Goal: Task Accomplishment & Management: Complete application form

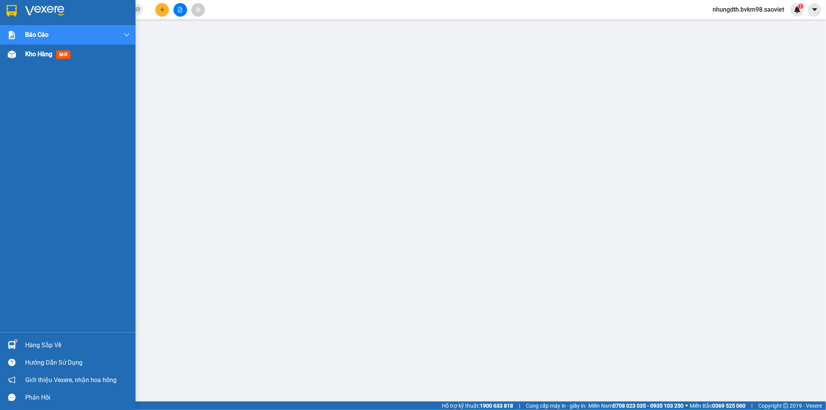
click at [55, 57] on div "Kho hàng mới" at bounding box center [49, 54] width 48 height 10
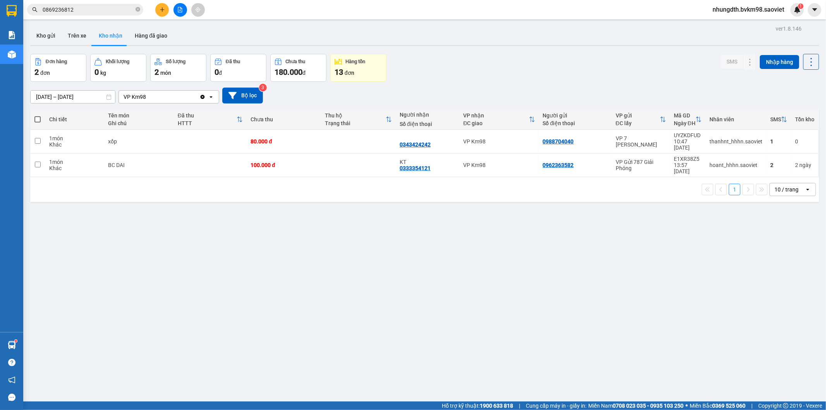
click at [179, 9] on icon "file-add" at bounding box center [179, 9] width 5 height 5
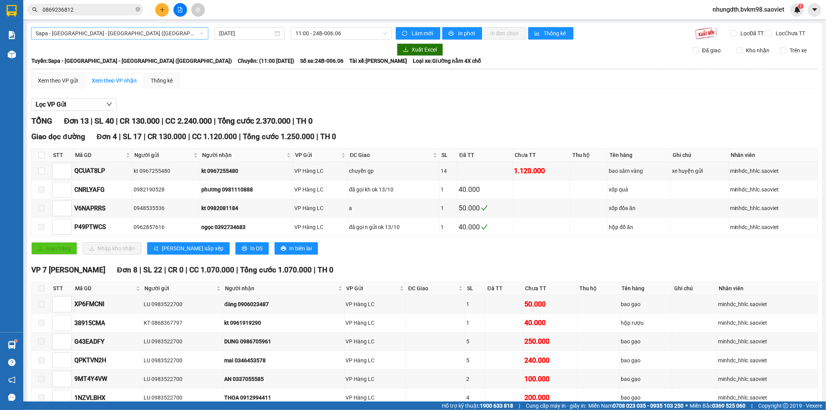
click at [173, 36] on span "Sapa - [GEOGRAPHIC_DATA] - [GEOGRAPHIC_DATA] ([GEOGRAPHIC_DATA])" at bounding box center [120, 33] width 168 height 12
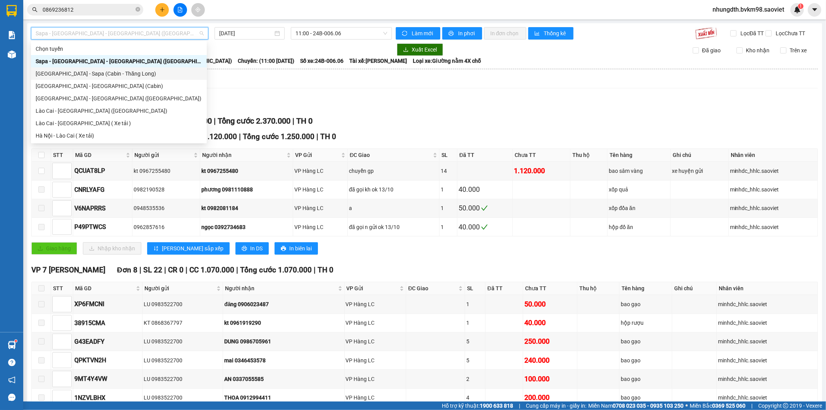
click at [110, 74] on div "[GEOGRAPHIC_DATA] - Sapa (Cabin - Thăng Long)" at bounding box center [119, 73] width 167 height 9
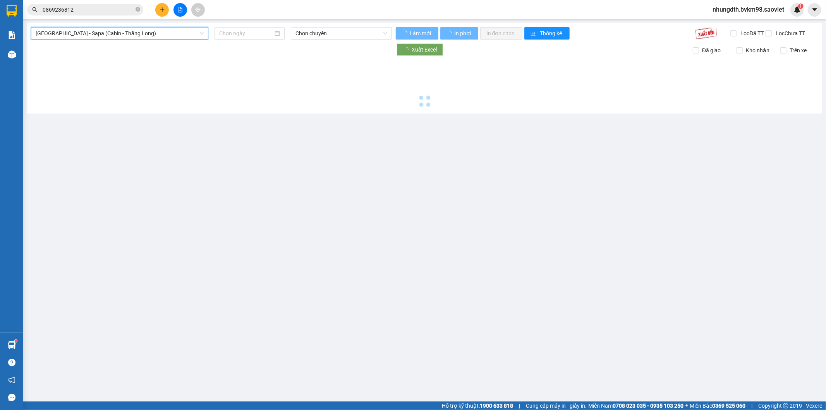
type input "[DATE]"
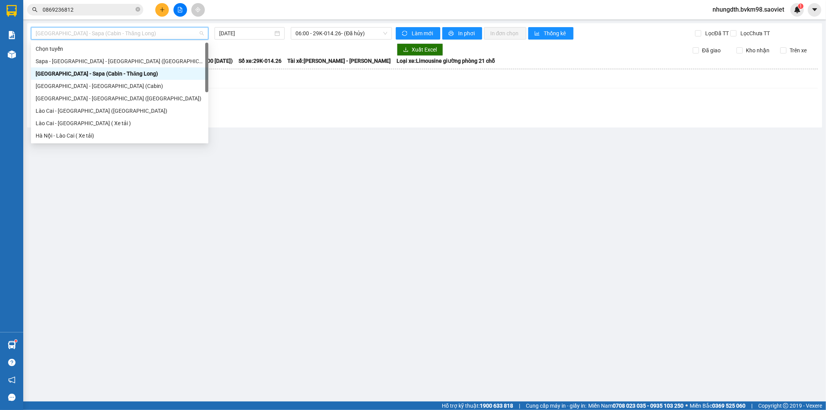
click at [168, 33] on span "[GEOGRAPHIC_DATA] - Sapa (Cabin - Thăng Long)" at bounding box center [120, 33] width 168 height 12
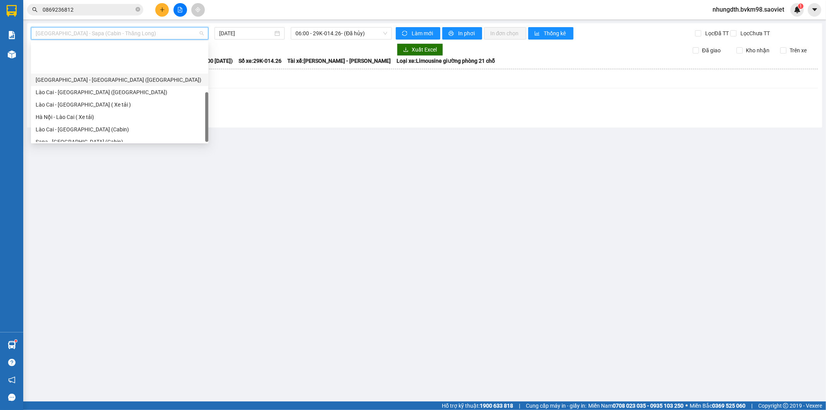
scroll to position [62, 0]
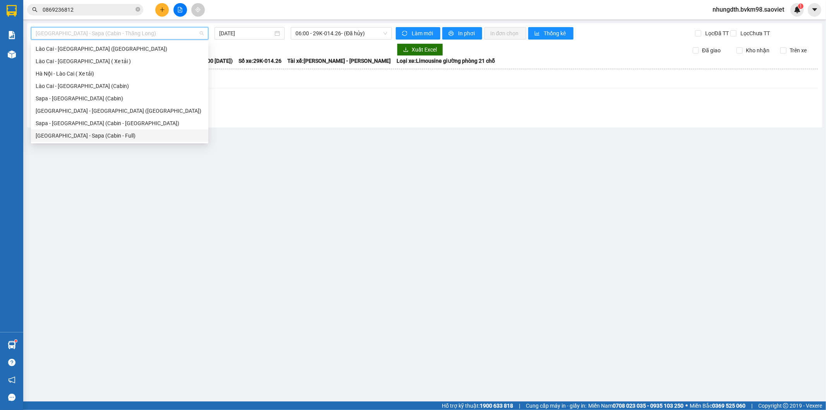
click at [103, 133] on div "[GEOGRAPHIC_DATA] - Sapa (Cabin - Full)" at bounding box center [120, 135] width 168 height 9
type input "[DATE]"
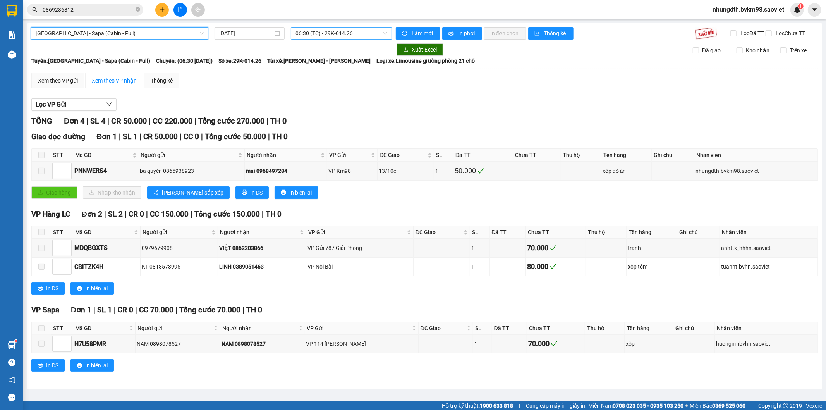
click at [356, 32] on span "06:30 (TC) - 29K-014.26" at bounding box center [340, 33] width 91 height 12
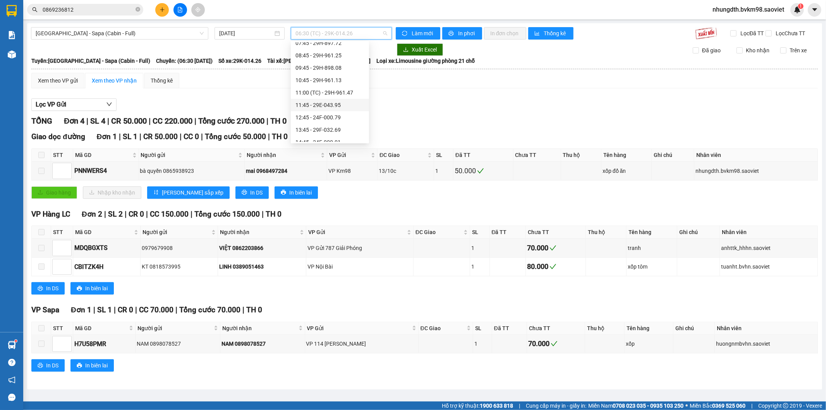
scroll to position [86, 0]
click at [347, 112] on div "15:45 - 29H-961.59" at bounding box center [329, 111] width 69 height 9
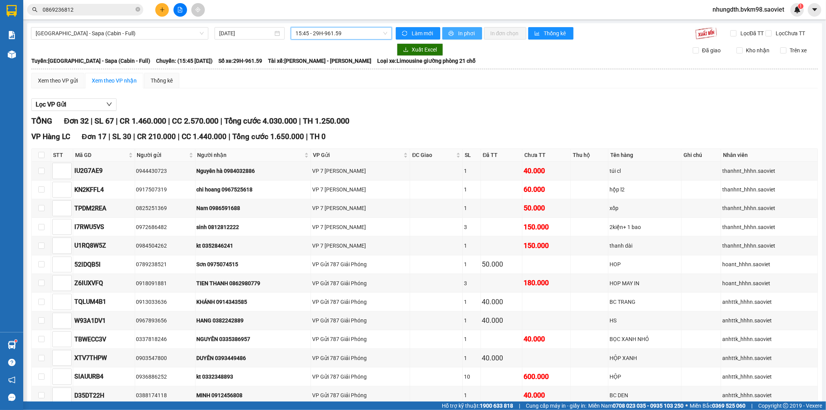
click at [459, 29] on span "In phơi" at bounding box center [467, 33] width 18 height 9
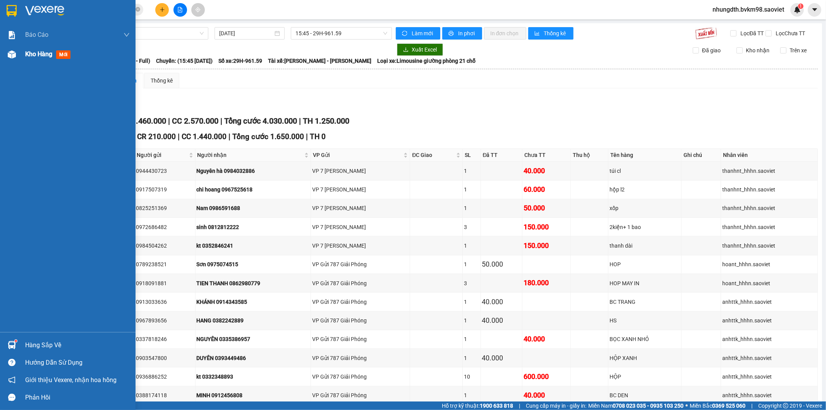
click at [48, 59] on div "Kho hàng mới" at bounding box center [49, 54] width 48 height 10
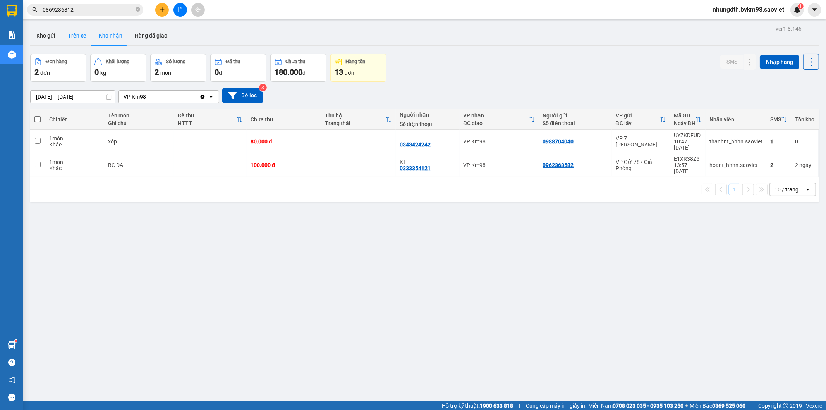
click at [73, 34] on button "Trên xe" at bounding box center [77, 35] width 31 height 19
type input "[DATE] – [DATE]"
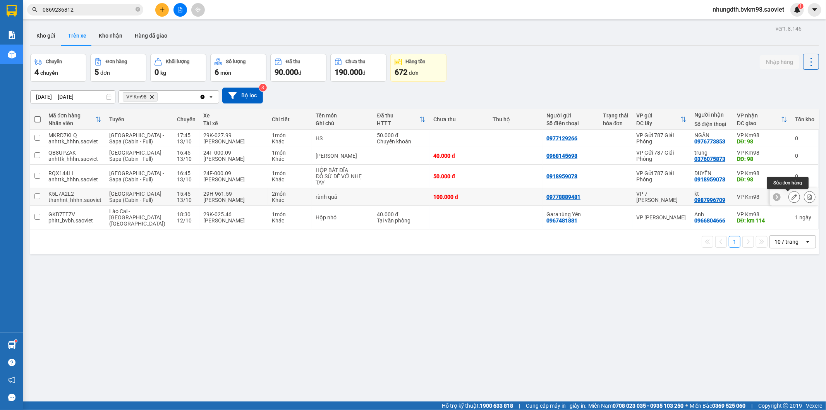
click at [792, 198] on icon at bounding box center [794, 196] width 5 height 5
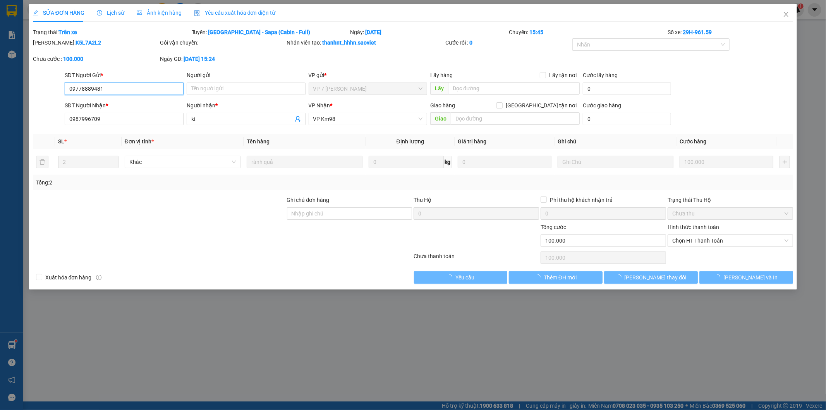
type input "09778889481"
type input "0987996709"
type input "kt"
type input "0"
type input "100.000"
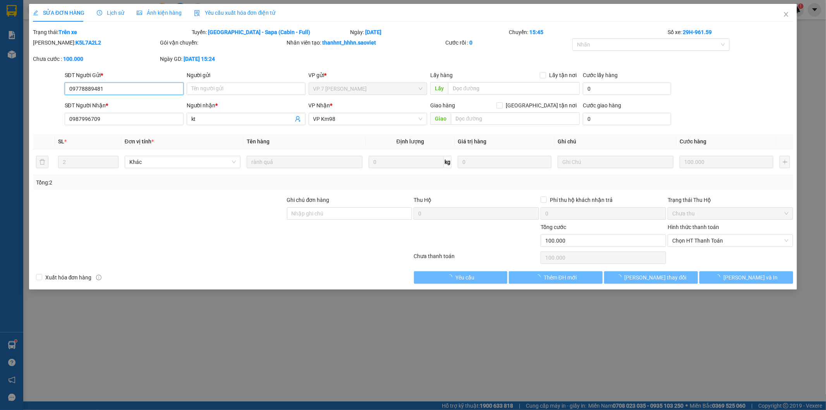
type input "100.000"
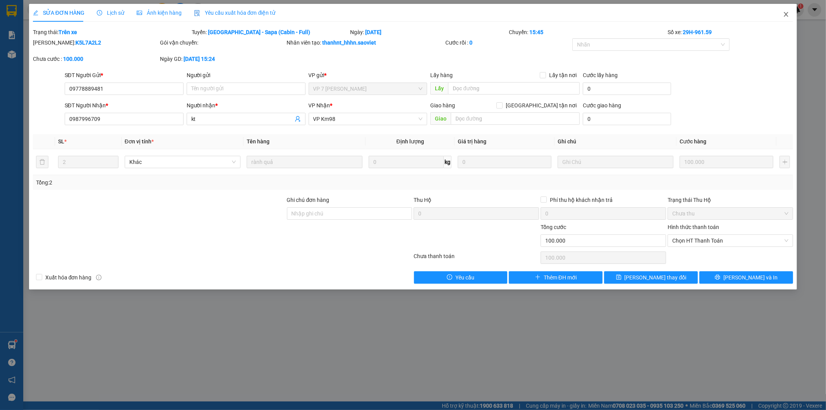
click at [786, 14] on icon "close" at bounding box center [786, 14] width 4 height 5
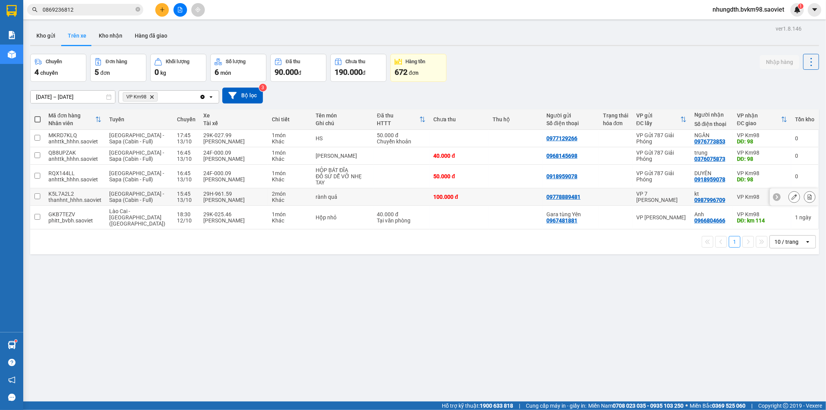
click at [774, 198] on icon at bounding box center [776, 196] width 5 height 5
click at [813, 198] on icon at bounding box center [814, 197] width 2 height 4
click at [792, 196] on icon at bounding box center [794, 196] width 5 height 5
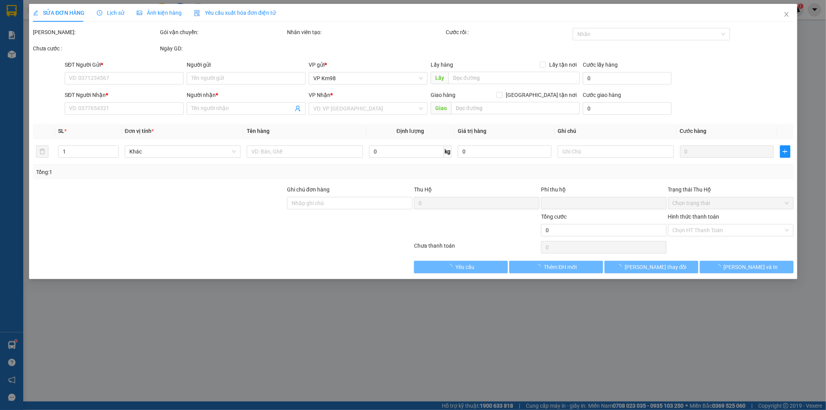
type input "09778889481"
type input "0987996709"
type input "kt"
type input "0"
type input "100.000"
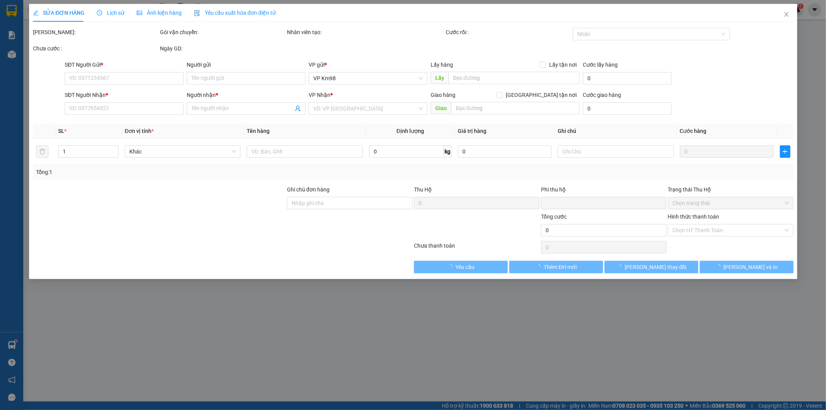
type input "100.000"
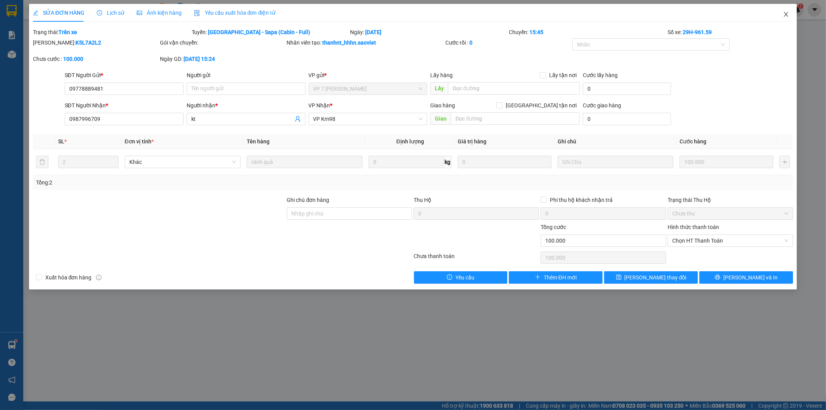
click at [788, 16] on icon "close" at bounding box center [786, 14] width 6 height 6
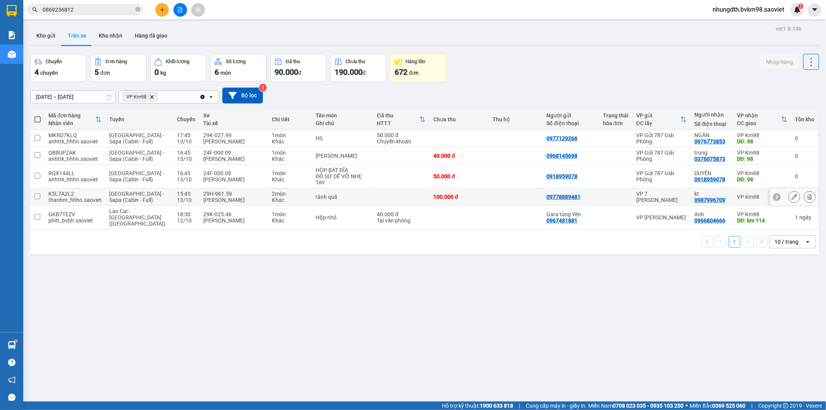
click at [36, 195] on input "checkbox" at bounding box center [37, 196] width 6 height 6
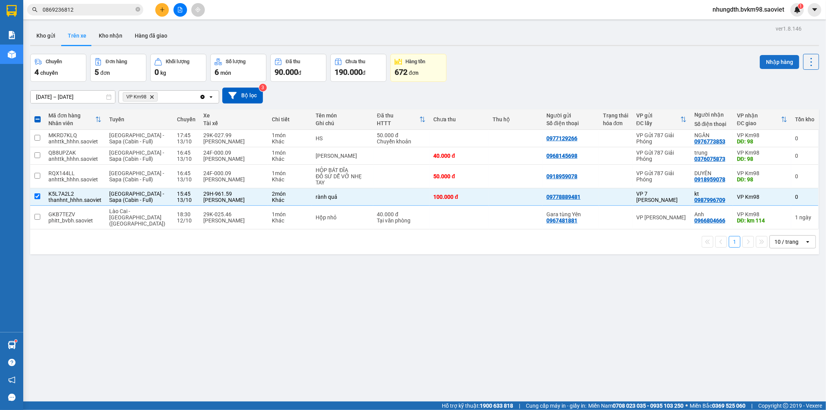
click at [778, 64] on button "Nhập hàng" at bounding box center [780, 62] width 40 height 14
checkbox input "false"
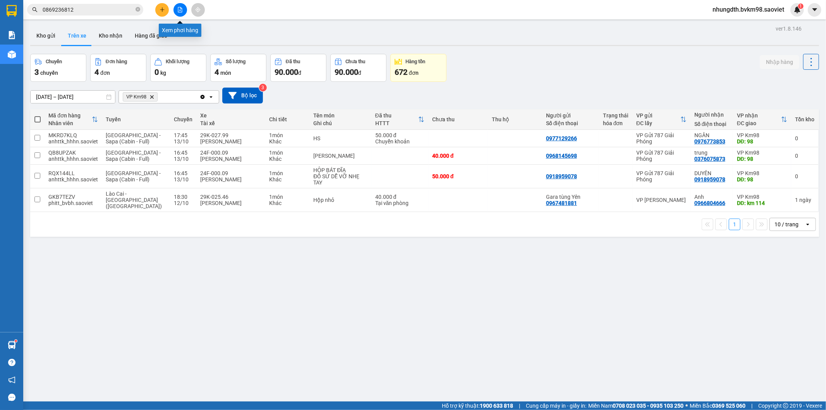
click at [182, 8] on icon "file-add" at bounding box center [179, 9] width 5 height 5
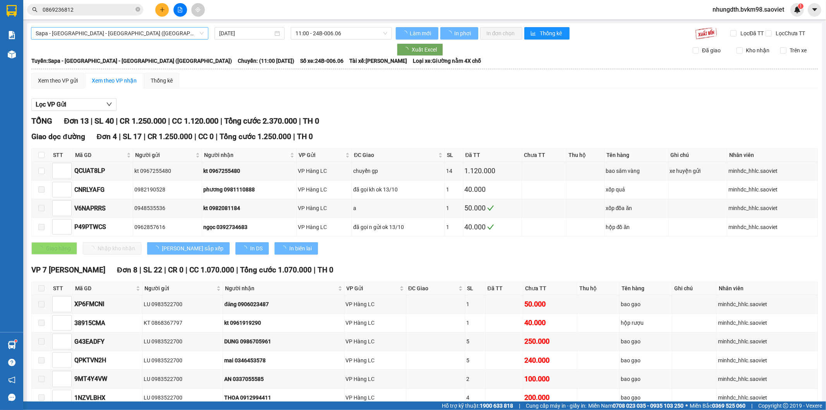
click at [101, 33] on span "Sapa - [GEOGRAPHIC_DATA] - [GEOGRAPHIC_DATA] ([GEOGRAPHIC_DATA])" at bounding box center [120, 33] width 168 height 12
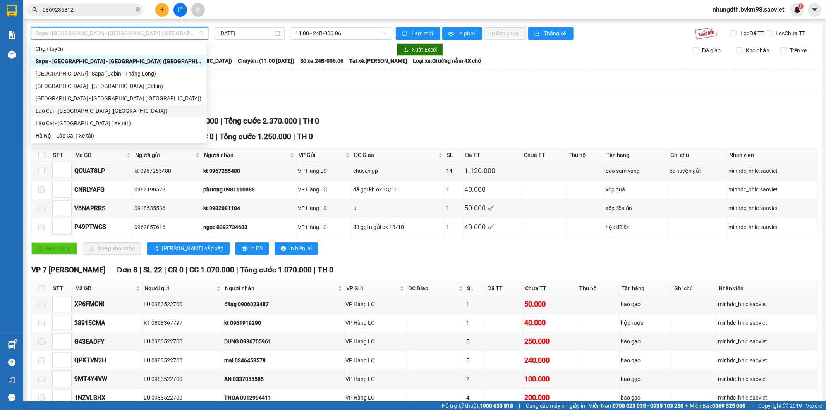
click at [89, 112] on div "Lào Cai - [GEOGRAPHIC_DATA] ([GEOGRAPHIC_DATA])" at bounding box center [119, 110] width 167 height 9
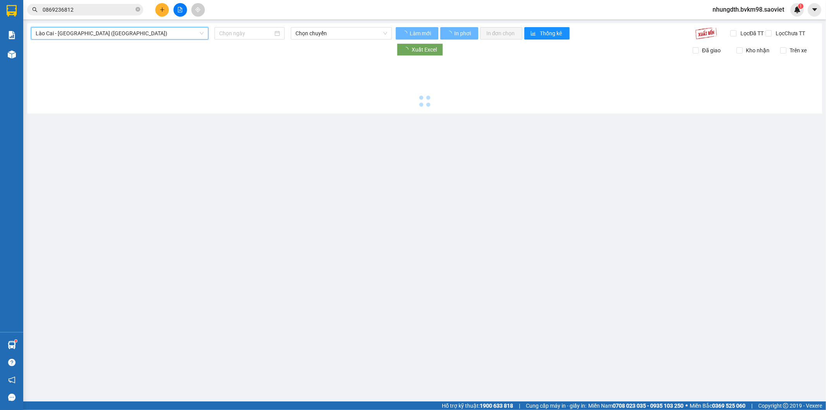
type input "[DATE]"
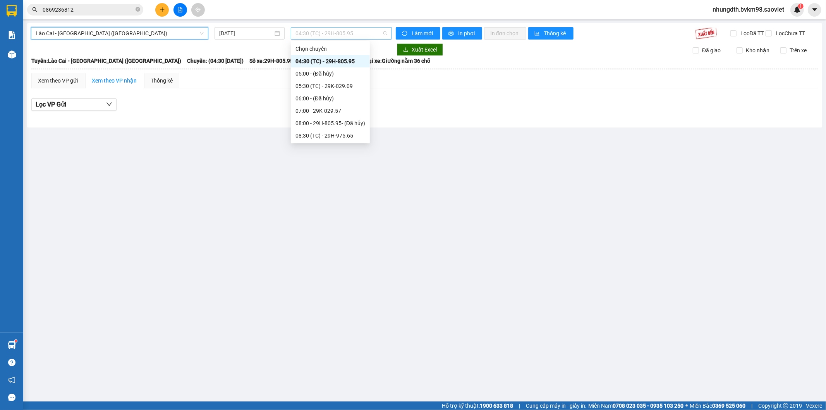
click at [349, 36] on span "04:30 (TC) - 29H-805.95" at bounding box center [340, 33] width 91 height 12
click at [328, 193] on div "15:30 - 29K-025.46" at bounding box center [330, 197] width 70 height 9
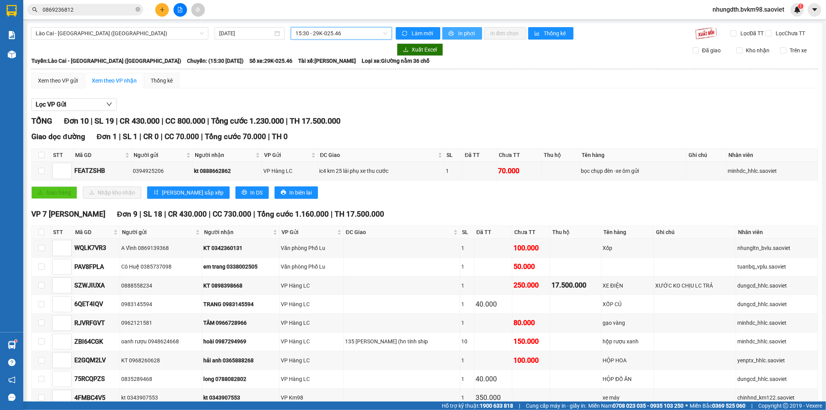
click at [459, 34] on span "In phơi" at bounding box center [467, 33] width 18 height 9
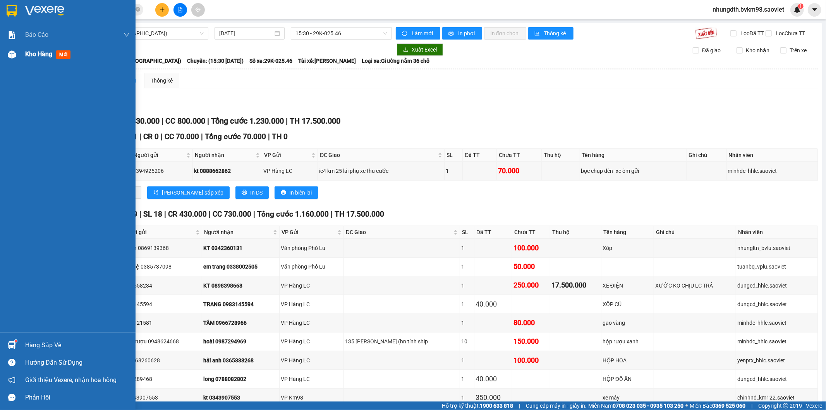
click at [9, 55] on img at bounding box center [12, 54] width 8 height 8
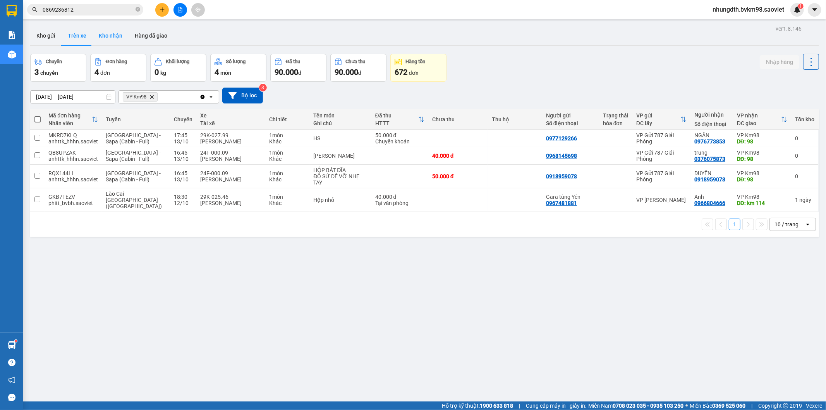
click at [107, 34] on button "Kho nhận" at bounding box center [111, 35] width 36 height 19
type input "[DATE] – [DATE]"
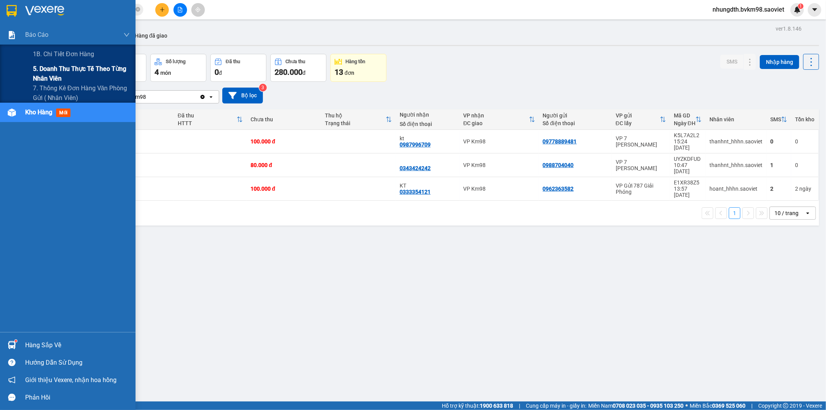
click at [41, 66] on span "5. Doanh thu thực tế theo từng nhân viên" at bounding box center [81, 73] width 97 height 19
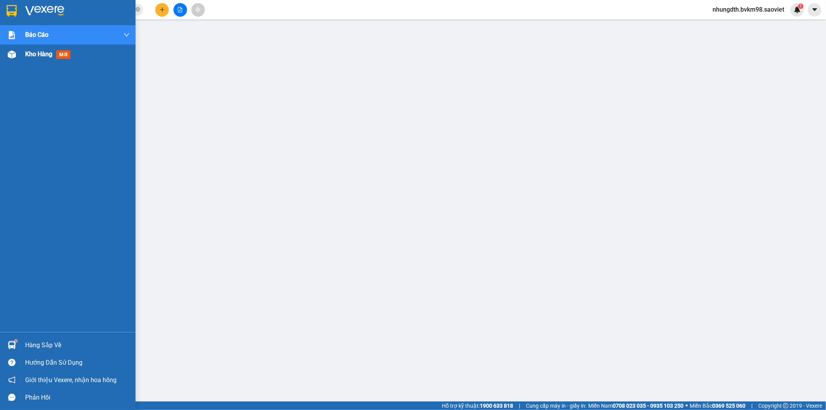
click at [37, 57] on span "Kho hàng" at bounding box center [38, 53] width 27 height 7
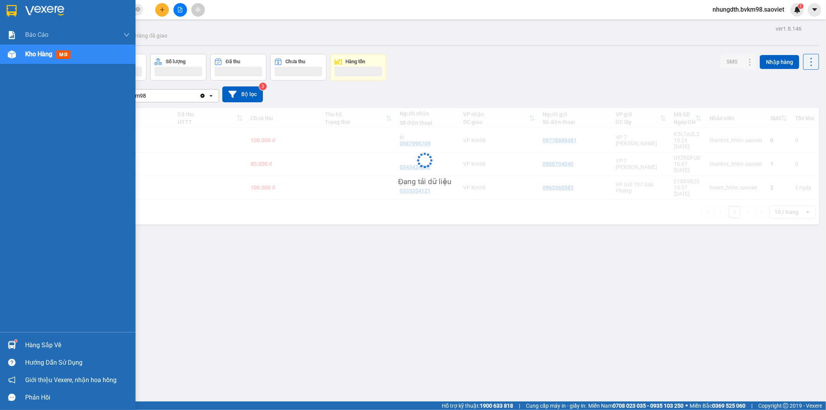
click at [58, 56] on span "mới" at bounding box center [63, 54] width 14 height 9
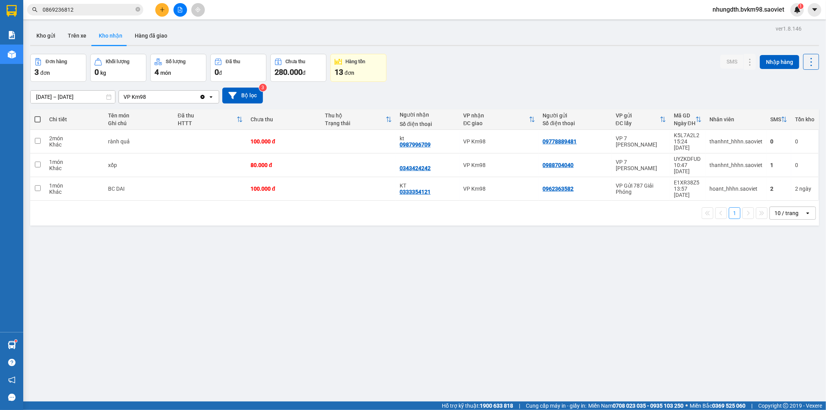
click at [101, 14] on input "0869236812" at bounding box center [88, 9] width 91 height 9
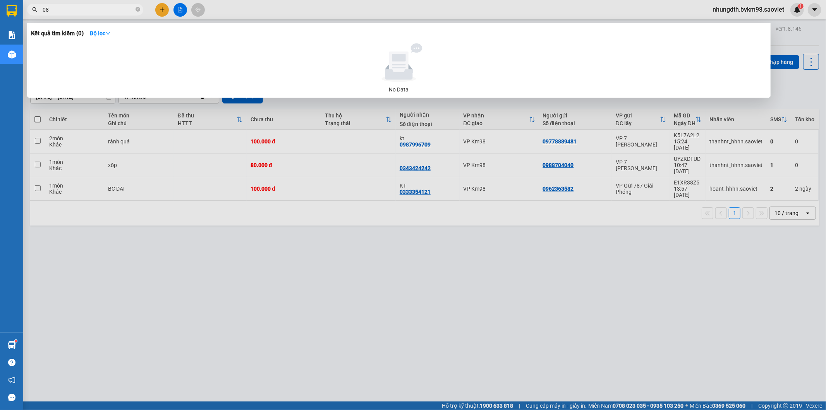
type input "0"
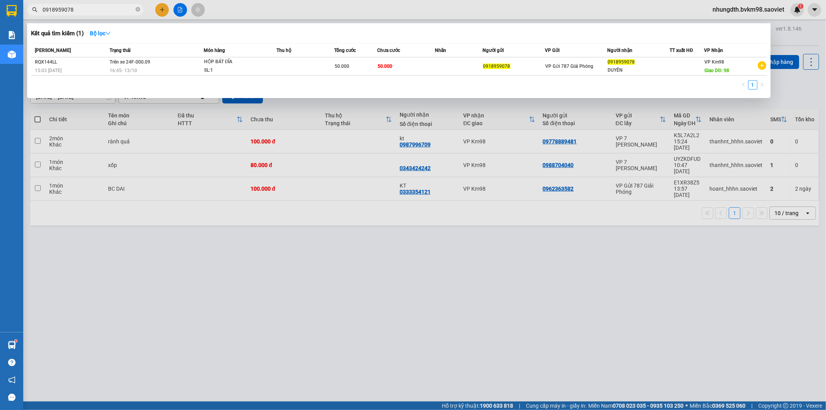
type input "0918959078"
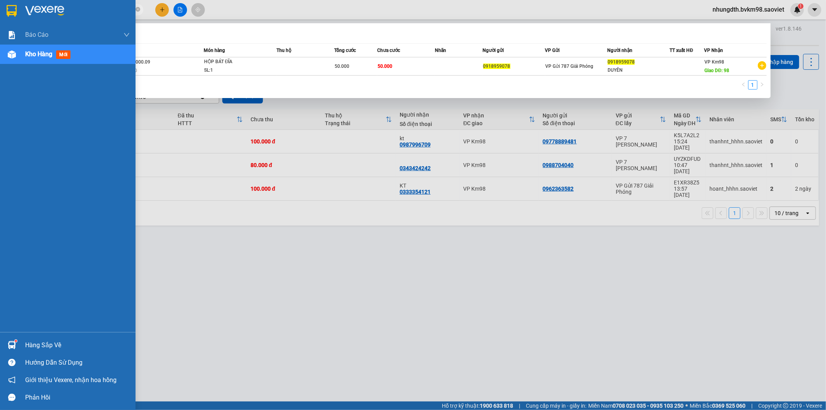
click at [43, 57] on span "Kho hàng" at bounding box center [38, 53] width 27 height 7
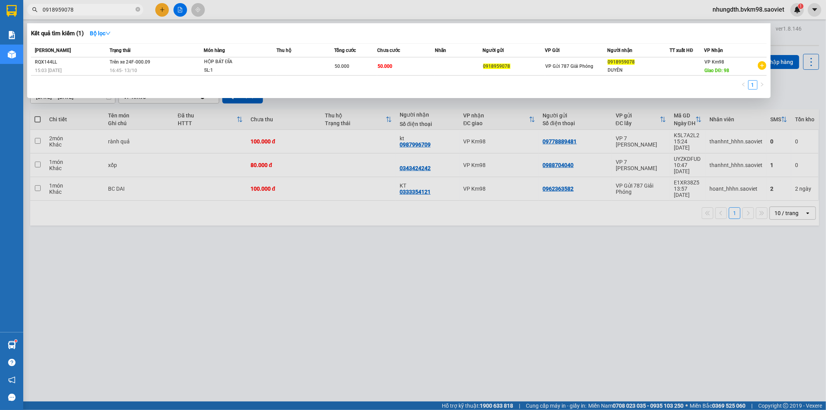
click at [167, 269] on div at bounding box center [413, 205] width 826 height 410
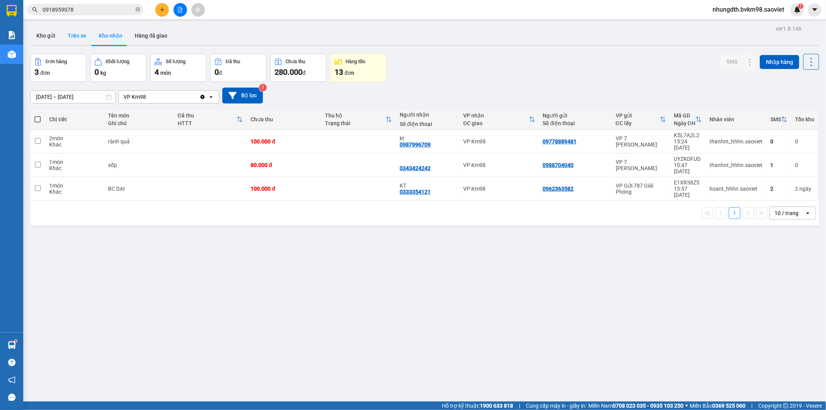
click at [66, 34] on button "Trên xe" at bounding box center [77, 35] width 31 height 19
type input "[DATE] – [DATE]"
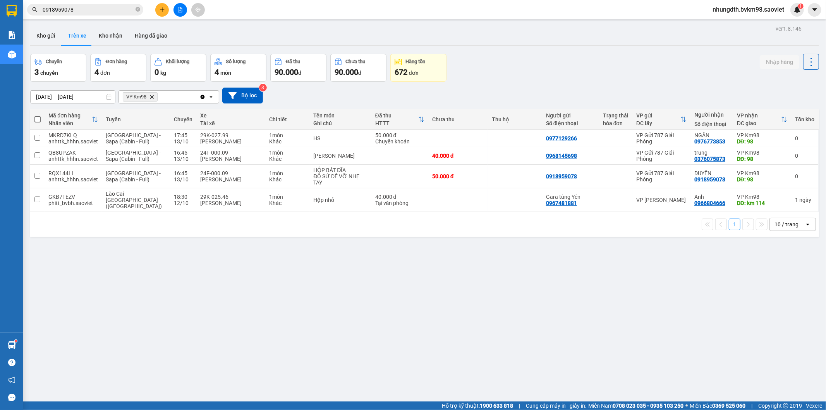
click at [180, 8] on icon "file-add" at bounding box center [180, 9] width 4 height 5
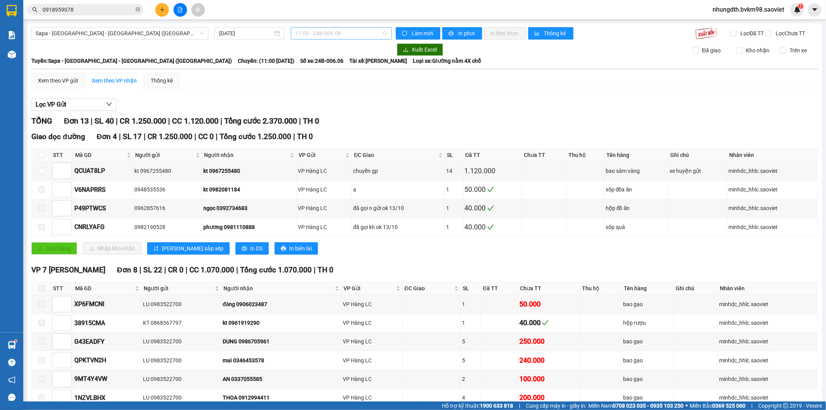
click at [356, 36] on span "11:00 - 24B-006.06" at bounding box center [340, 33] width 91 height 12
click at [152, 33] on span "Sapa - [GEOGRAPHIC_DATA] - [GEOGRAPHIC_DATA] ([GEOGRAPHIC_DATA])" at bounding box center [120, 33] width 168 height 12
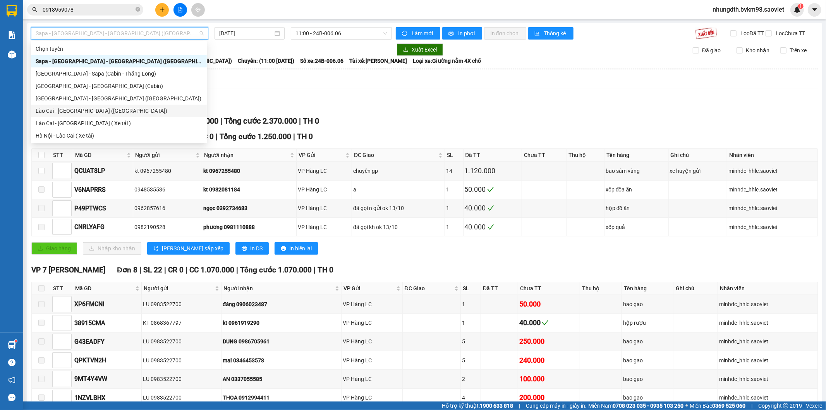
click at [103, 113] on div "Lào Cai - [GEOGRAPHIC_DATA] ([GEOGRAPHIC_DATA])" at bounding box center [119, 110] width 167 height 9
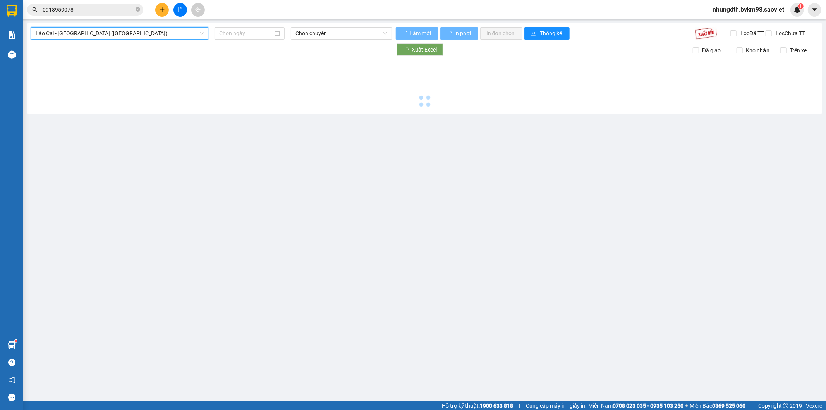
type input "[DATE]"
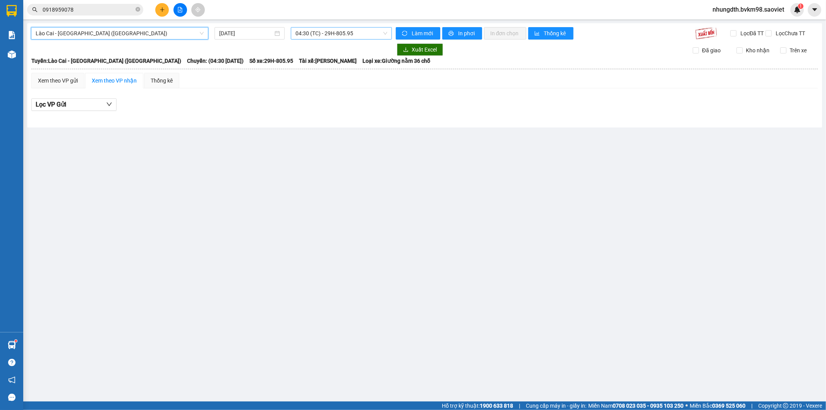
click at [373, 35] on span "04:30 (TC) - 29H-805.95" at bounding box center [340, 33] width 91 height 12
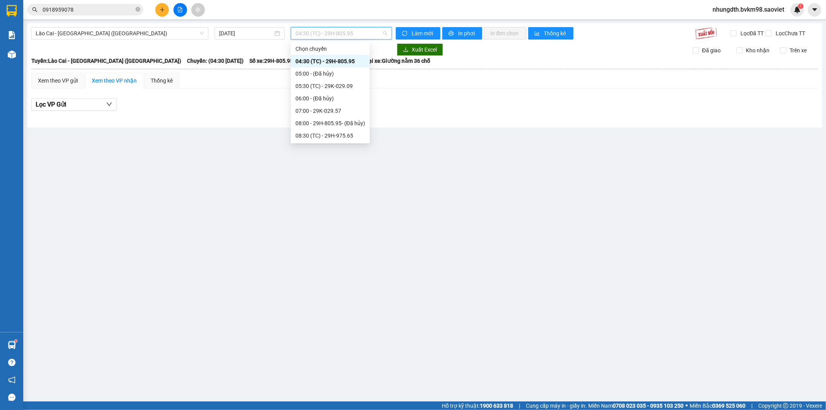
click at [350, 206] on div "17:00 - 29H-702.60" at bounding box center [330, 210] width 70 height 9
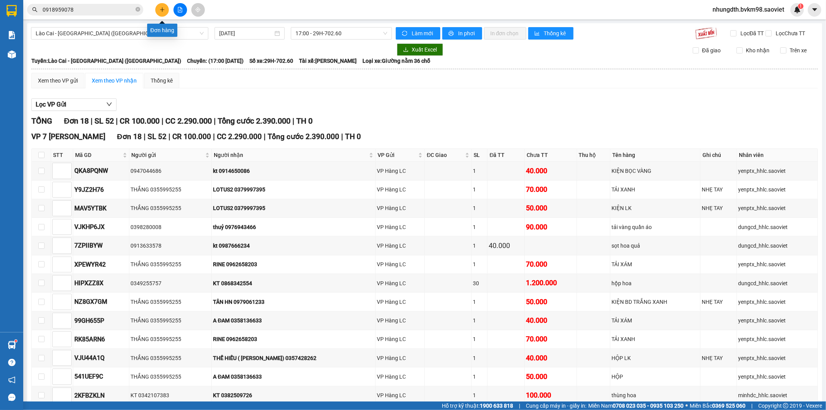
click at [163, 7] on icon "plus" at bounding box center [162, 9] width 5 height 5
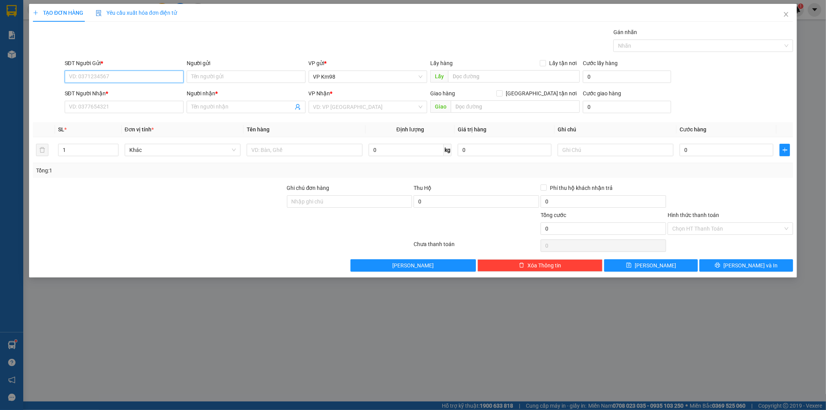
click at [139, 77] on input "SĐT Người Gửi *" at bounding box center [124, 76] width 119 height 12
type input "0938820133"
click at [117, 108] on input "SĐT Người Nhận *" at bounding box center [124, 107] width 119 height 12
type input "0375446528"
click at [244, 108] on input "Người nhận *" at bounding box center [242, 107] width 102 height 9
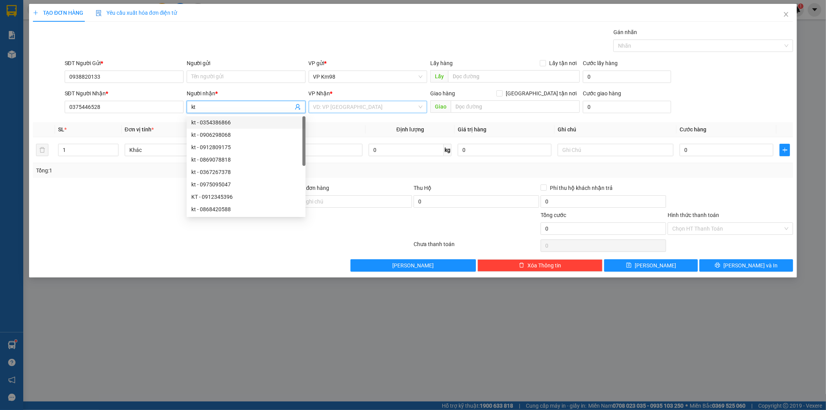
type input "kt"
click at [372, 113] on input "search" at bounding box center [365, 107] width 104 height 12
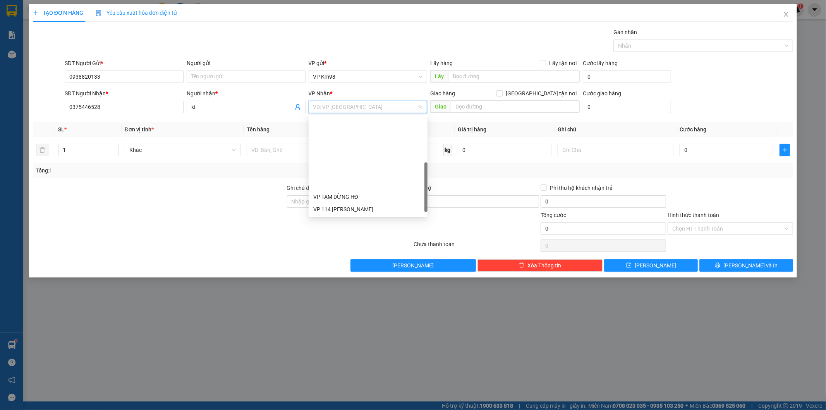
click at [355, 254] on div "VP 7 [PERSON_NAME]" at bounding box center [368, 258] width 110 height 9
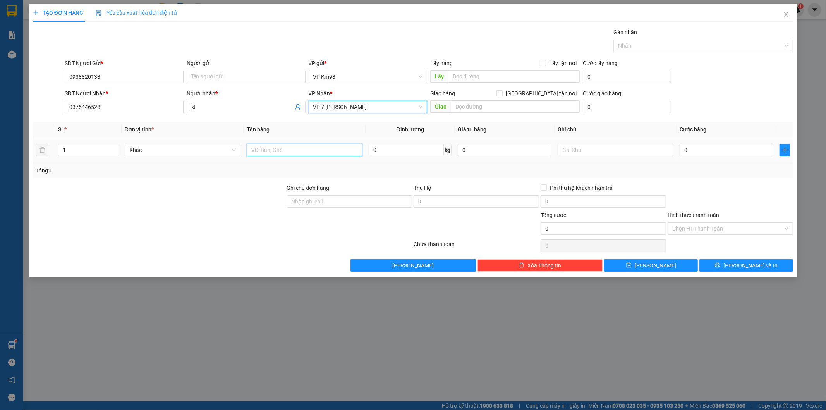
click at [300, 153] on input "text" at bounding box center [305, 150] width 116 height 12
type input "xốp đồ ăn"
click at [724, 144] on input "0" at bounding box center [727, 150] width 94 height 12
type input "7"
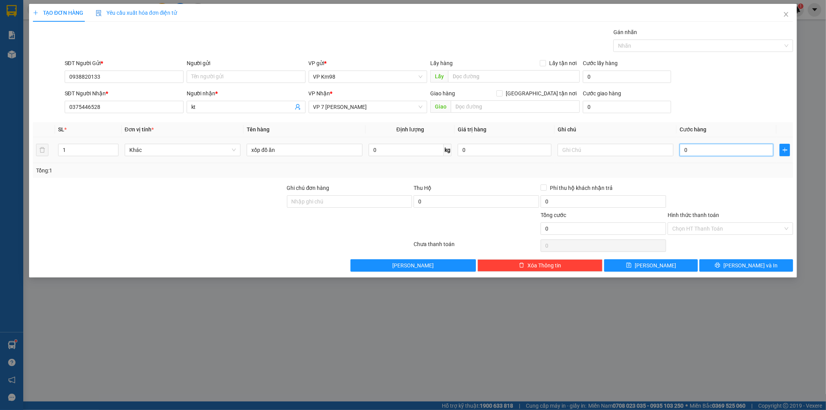
type input "7"
type input "70"
type input "700"
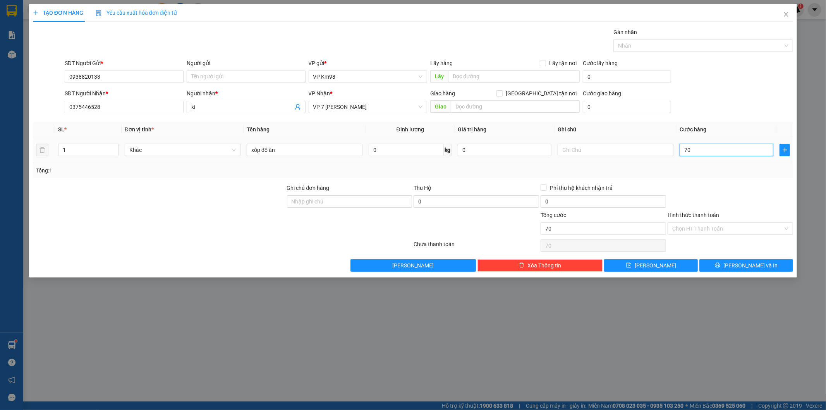
type input "700"
type input "7.000"
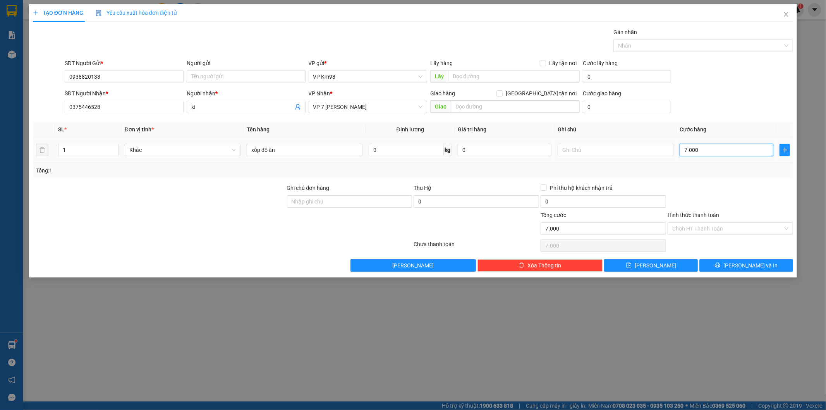
type input "70.000"
click at [727, 227] on input "Hình thức thanh toán" at bounding box center [727, 229] width 111 height 12
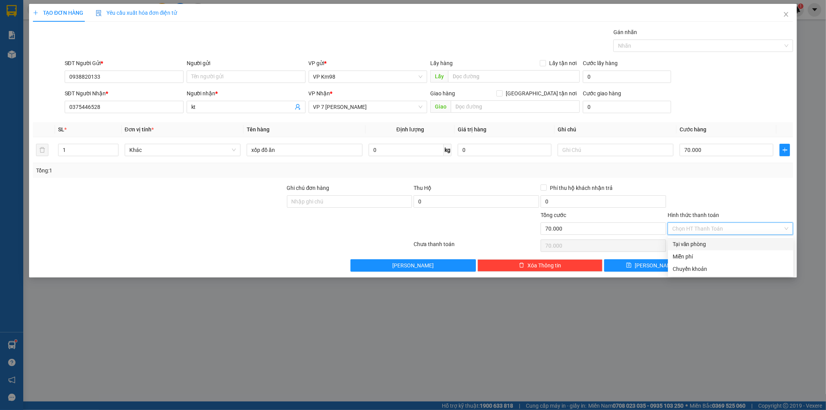
click at [699, 243] on div "Tại văn phòng" at bounding box center [731, 244] width 116 height 9
click at [744, 264] on span "[PERSON_NAME] và In" at bounding box center [750, 265] width 54 height 9
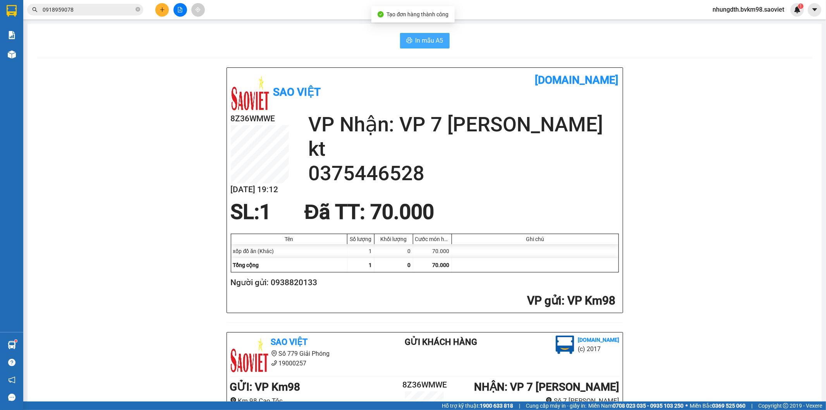
click at [428, 48] on button "In mẫu A5" at bounding box center [425, 40] width 50 height 15
click at [83, 10] on input "0918959078" at bounding box center [88, 9] width 91 height 9
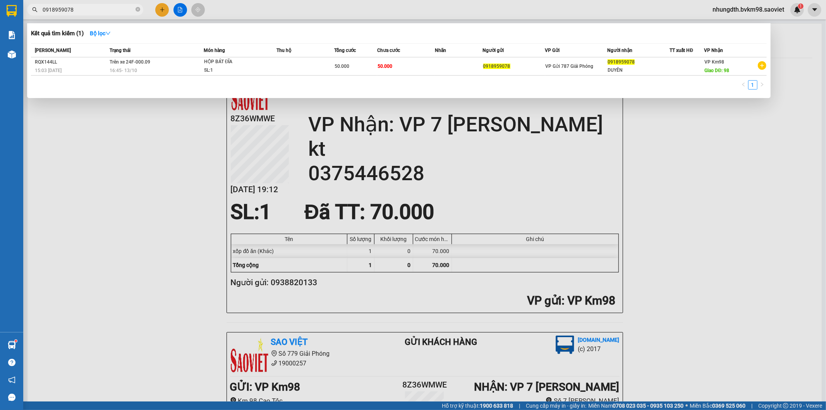
click at [83, 10] on input "0918959078" at bounding box center [88, 9] width 91 height 9
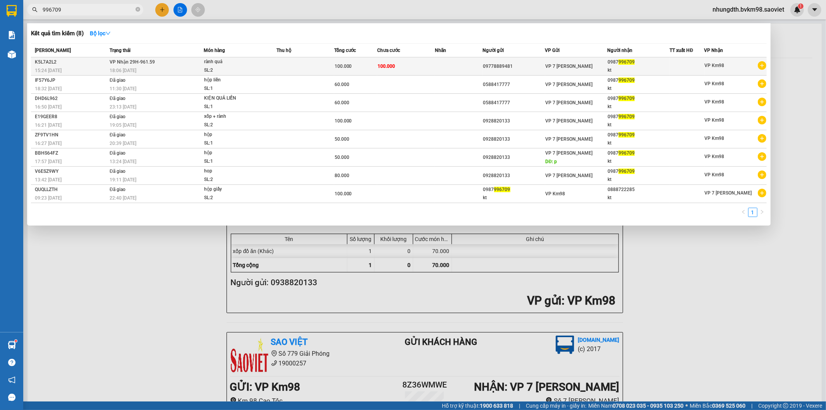
type input "996709"
click at [262, 64] on div "rành quả" at bounding box center [233, 62] width 58 height 9
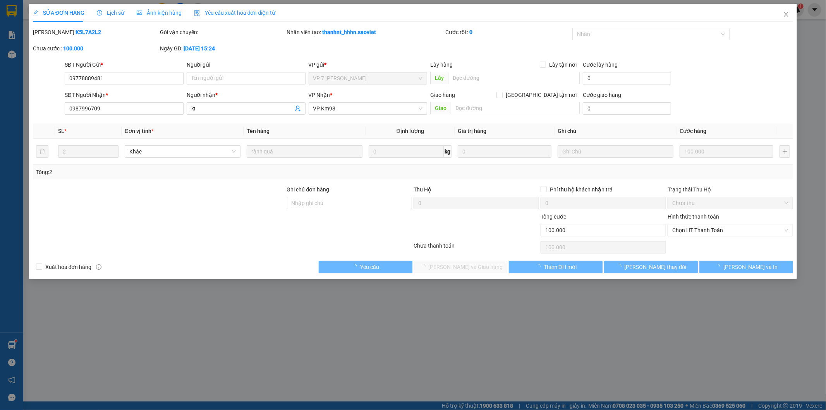
type input "09778889481"
type input "0987996709"
type input "kt"
type input "0"
type input "100.000"
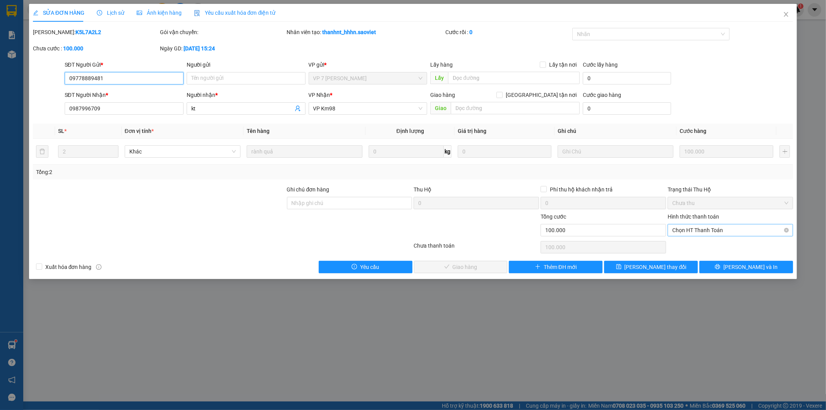
click at [706, 228] on span "Chọn HT Thanh Toán" at bounding box center [730, 230] width 116 height 12
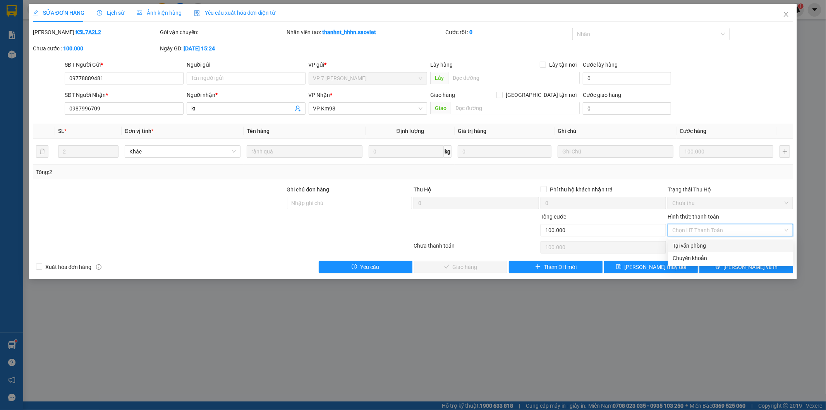
click at [700, 246] on div "Tại văn phòng" at bounding box center [731, 245] width 116 height 9
type input "0"
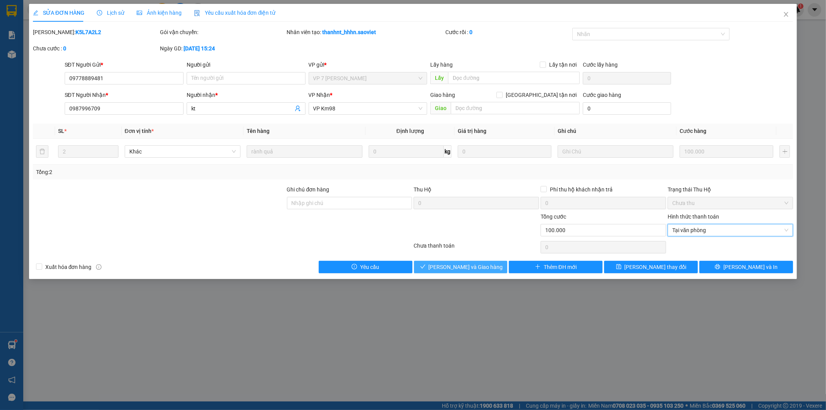
click at [466, 270] on span "[PERSON_NAME] và Giao hàng" at bounding box center [466, 267] width 74 height 9
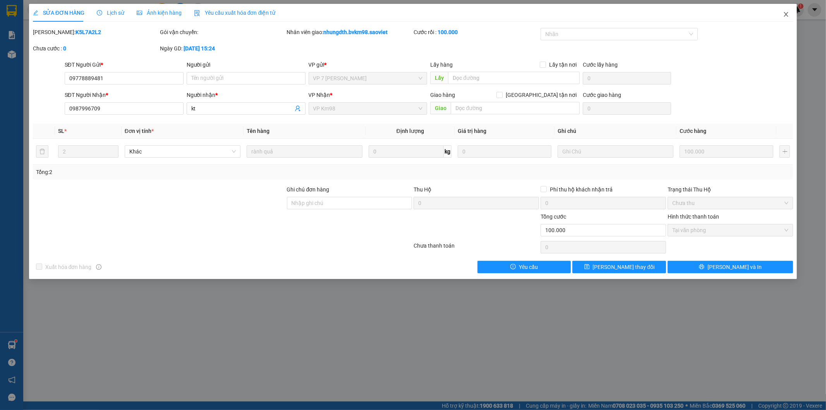
click at [787, 13] on icon "close" at bounding box center [786, 14] width 6 height 6
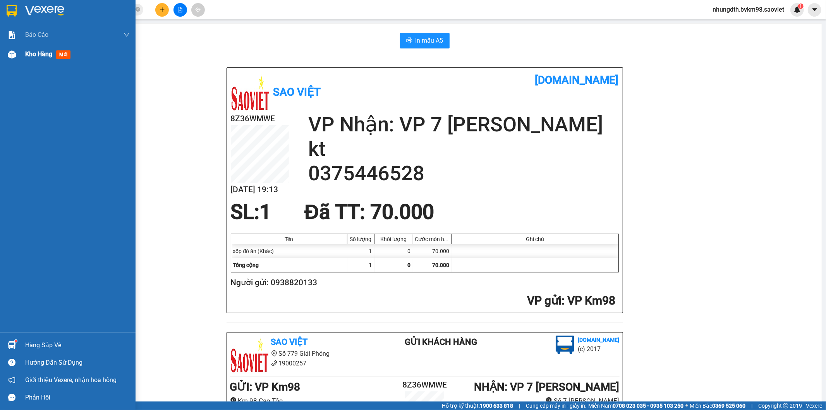
click at [29, 59] on div "Kho hàng mới" at bounding box center [49, 54] width 48 height 10
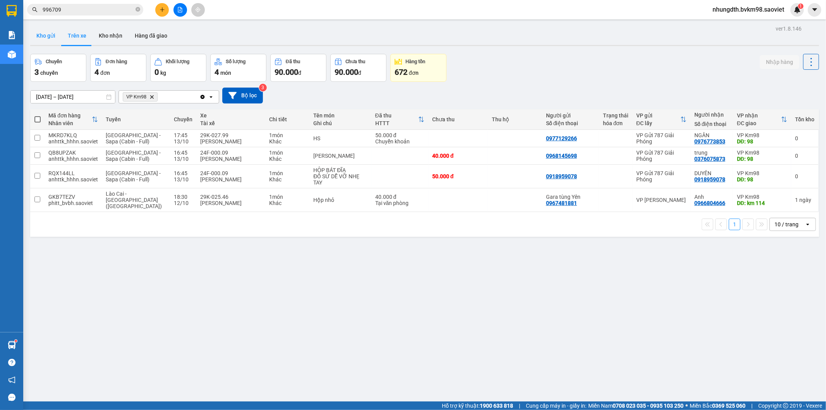
click at [49, 40] on button "Kho gửi" at bounding box center [45, 35] width 31 height 19
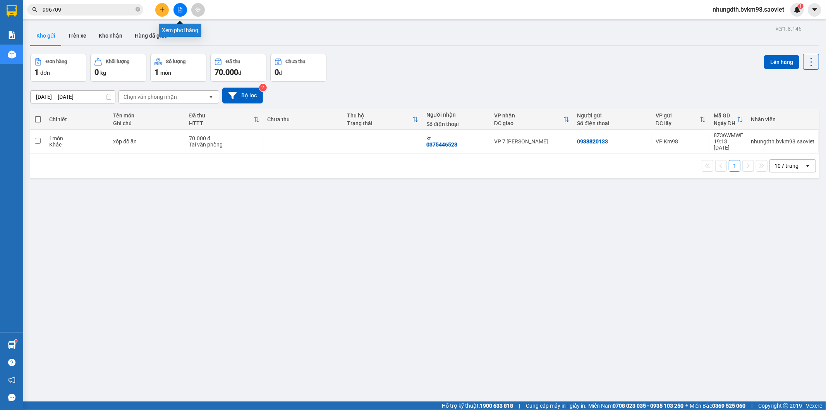
click at [182, 11] on icon "file-add" at bounding box center [179, 9] width 5 height 5
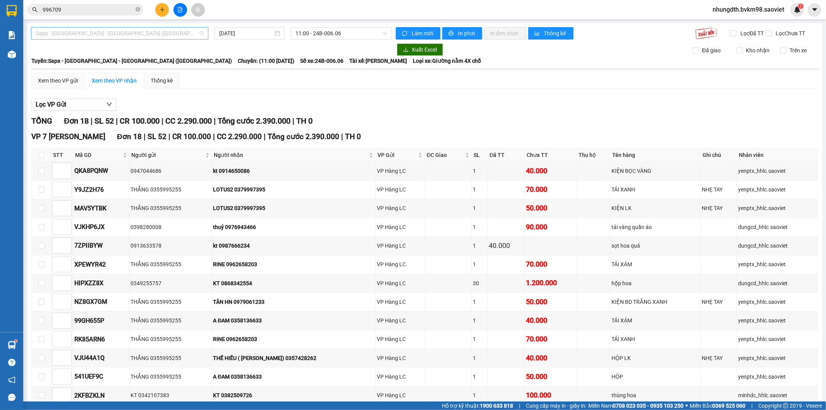
click at [103, 31] on span "Sapa - [GEOGRAPHIC_DATA] - [GEOGRAPHIC_DATA] ([GEOGRAPHIC_DATA])" at bounding box center [120, 33] width 168 height 12
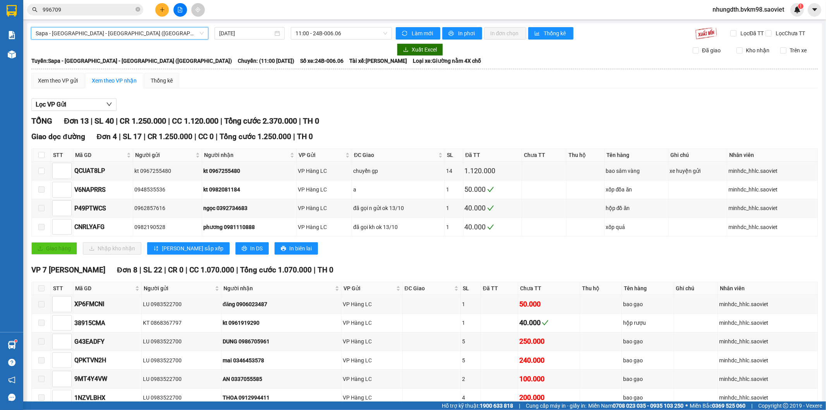
drag, startPoint x: 398, startPoint y: 110, endPoint x: 369, endPoint y: 67, distance: 51.0
click at [398, 110] on div "Lọc VP Gửi" at bounding box center [424, 104] width 787 height 13
click at [355, 28] on span "11:00 - 24B-006.06" at bounding box center [340, 33] width 91 height 12
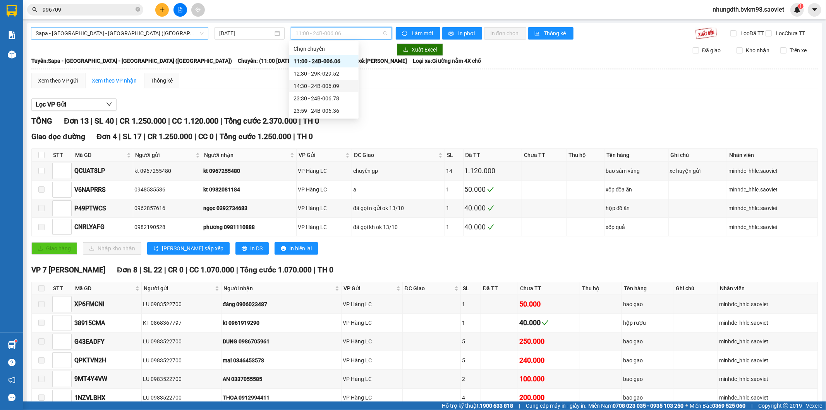
click at [108, 33] on span "Sapa - [GEOGRAPHIC_DATA] - [GEOGRAPHIC_DATA] ([GEOGRAPHIC_DATA])" at bounding box center [120, 33] width 168 height 12
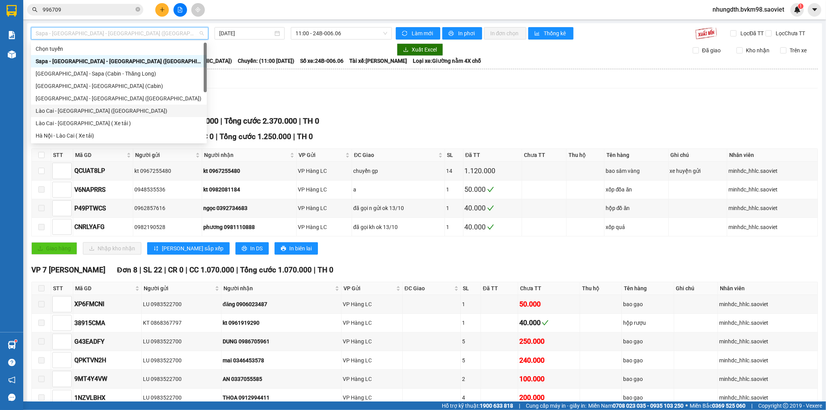
click at [69, 115] on div "Lào Cai - [GEOGRAPHIC_DATA] ([GEOGRAPHIC_DATA])" at bounding box center [119, 111] width 176 height 12
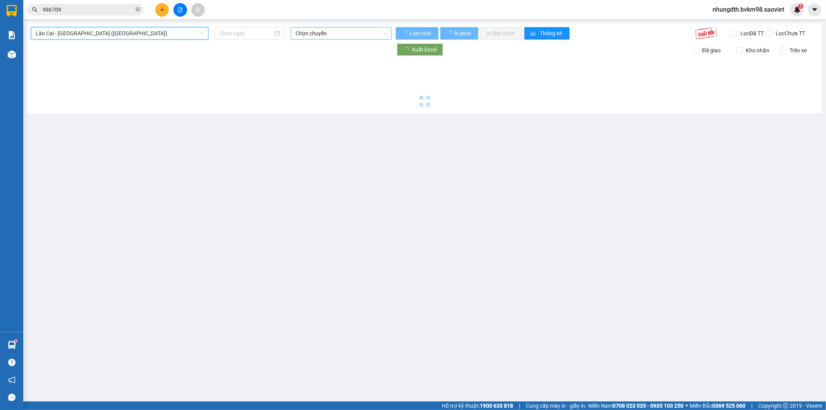
type input "[DATE]"
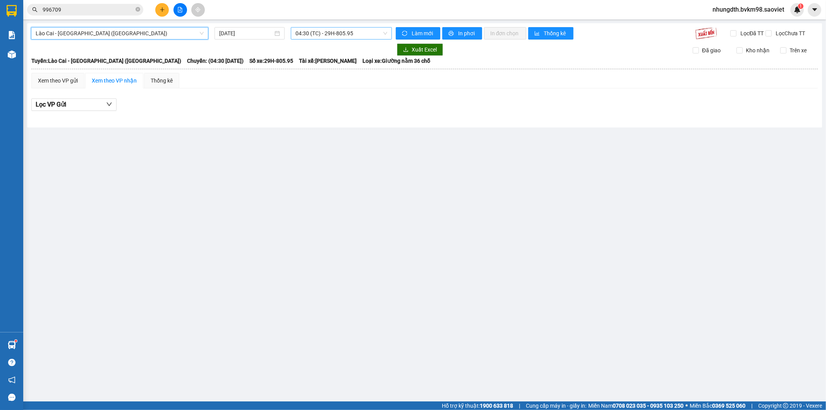
click at [335, 35] on span "04:30 (TC) - 29H-805.95" at bounding box center [340, 33] width 91 height 12
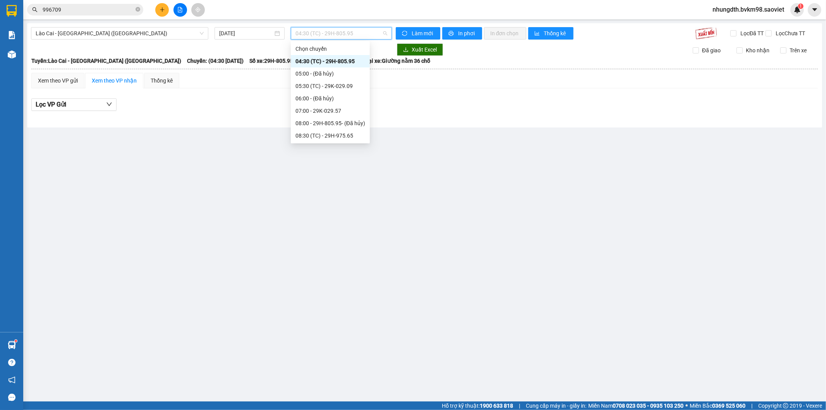
click at [336, 206] on div "17:00 - 29H-702.60" at bounding box center [330, 210] width 70 height 9
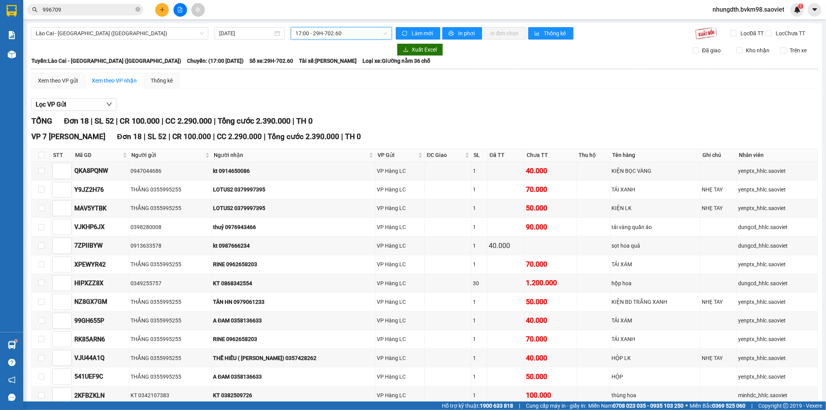
click at [353, 35] on span "17:00 - 29H-702.60" at bounding box center [340, 33] width 91 height 12
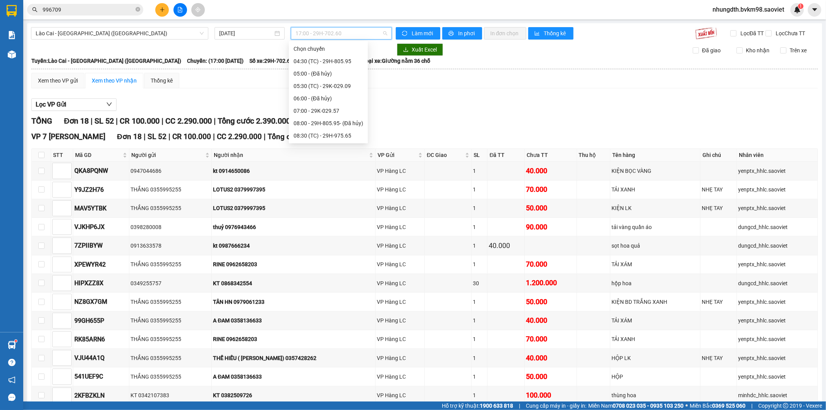
click at [333, 230] on div "19:00 (TC) - 29H-972.24" at bounding box center [329, 234] width 70 height 9
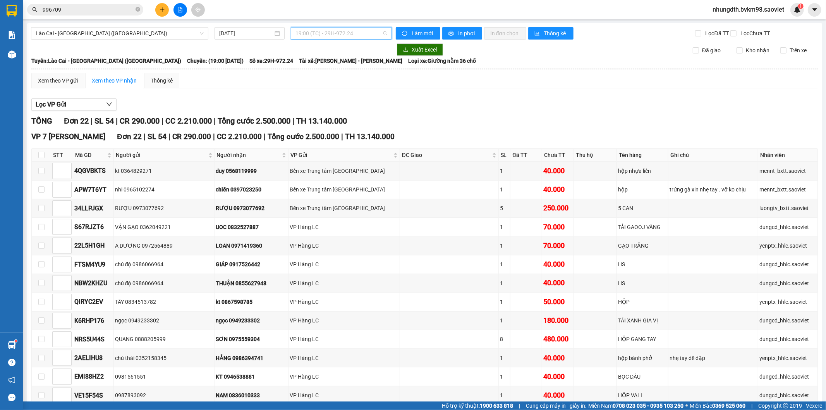
click at [343, 36] on span "19:00 (TC) - 29H-972.24" at bounding box center [340, 33] width 91 height 12
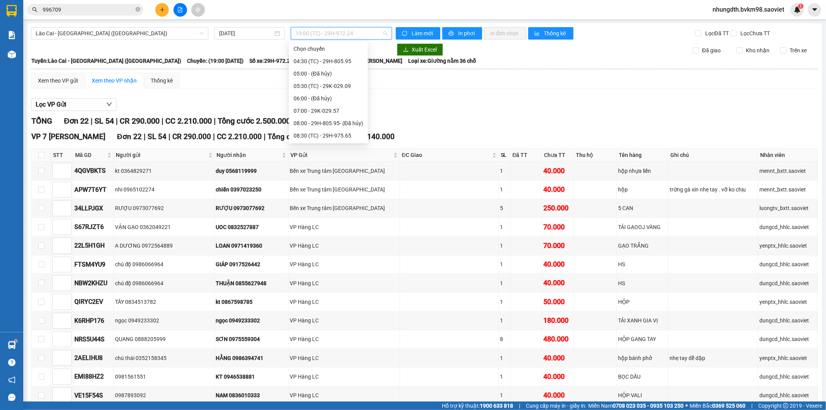
click at [341, 206] on div "17:00 - 29H-702.60" at bounding box center [329, 210] width 70 height 9
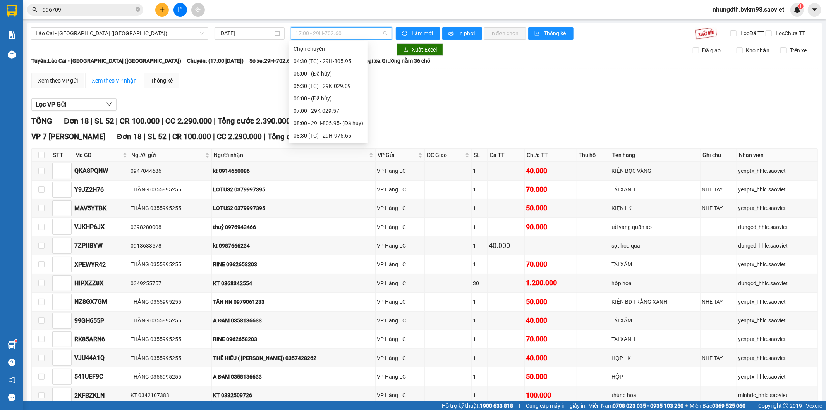
click at [361, 37] on span "17:00 - 29H-702.60" at bounding box center [340, 33] width 91 height 12
click at [330, 230] on div "19:00 (TC) - 29H-972.24" at bounding box center [329, 234] width 70 height 9
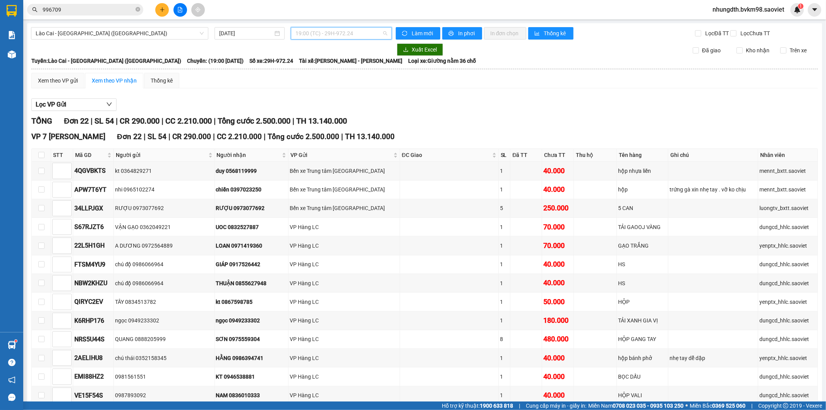
click at [357, 35] on span "19:00 (TC) - 29H-972.24" at bounding box center [340, 33] width 91 height 12
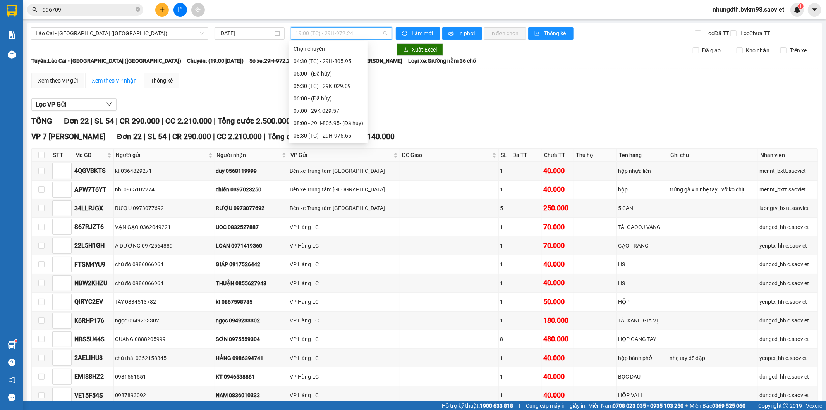
click at [349, 206] on div "17:00 - 29H-702.60" at bounding box center [329, 210] width 70 height 9
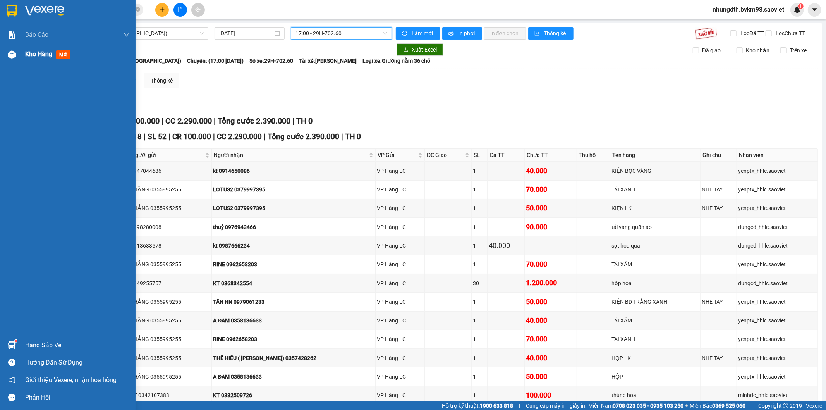
click at [21, 58] on div "Kho hàng mới" at bounding box center [68, 54] width 136 height 19
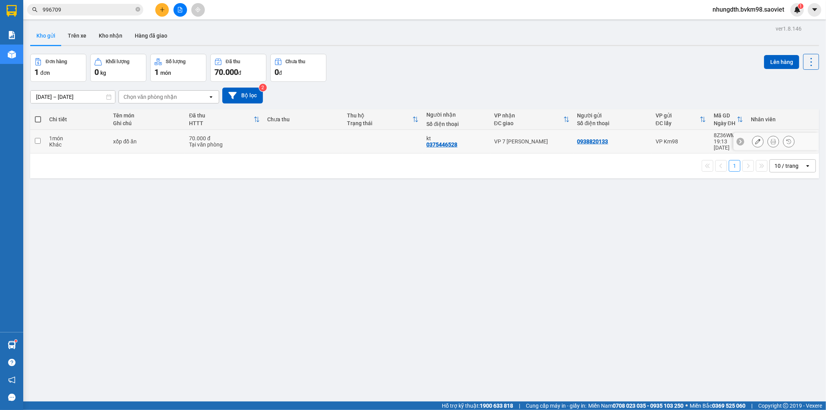
click at [153, 134] on td "xốp đồ ăn" at bounding box center [147, 142] width 76 height 24
checkbox input "true"
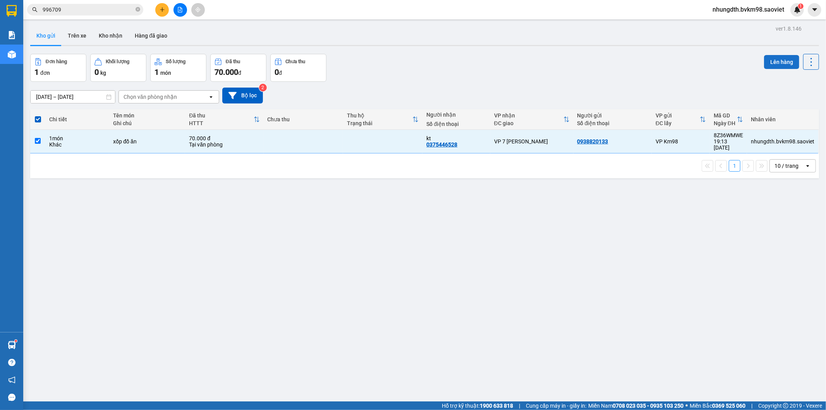
click at [767, 59] on button "Lên hàng" at bounding box center [781, 62] width 35 height 14
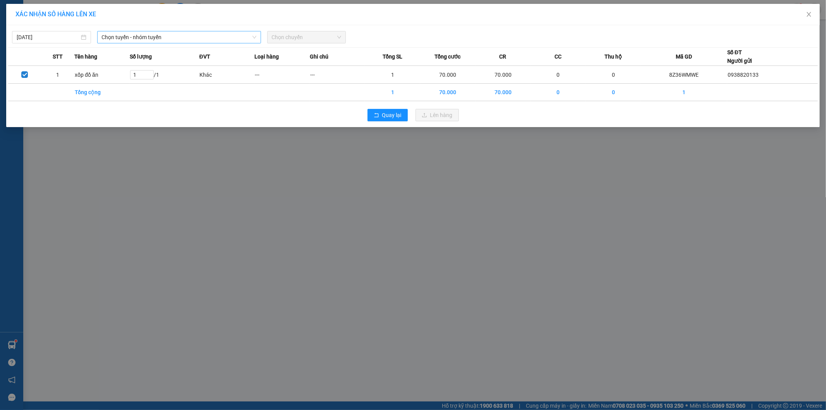
click at [178, 39] on span "Chọn tuyến - nhóm tuyến" at bounding box center [179, 37] width 155 height 12
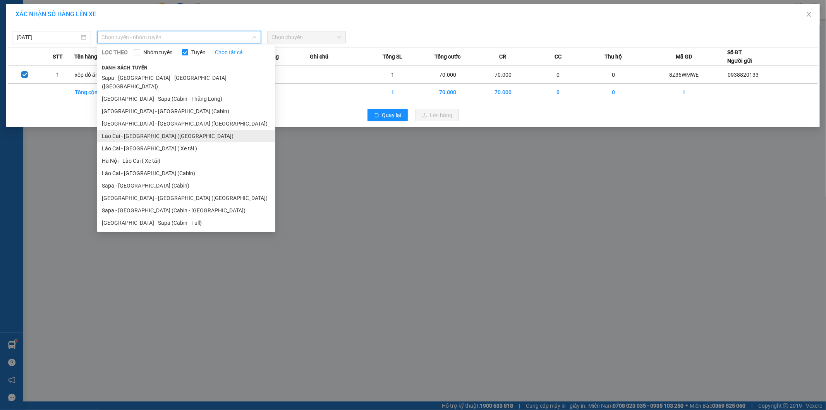
click at [137, 130] on li "Lào Cai - [GEOGRAPHIC_DATA] ([GEOGRAPHIC_DATA])" at bounding box center [186, 136] width 178 height 12
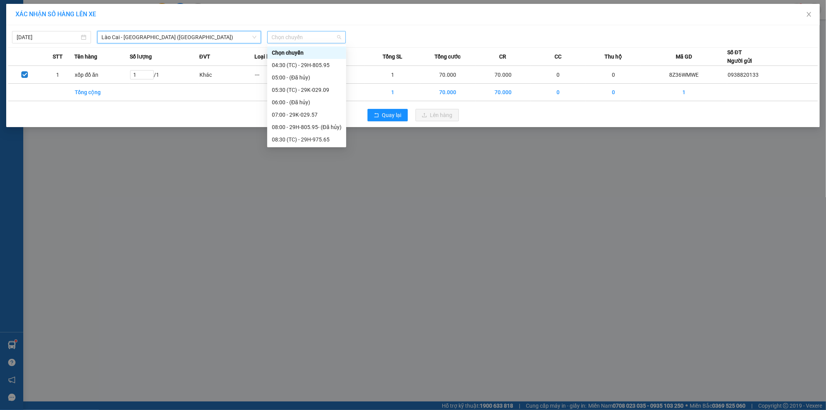
click at [328, 34] on span "Chọn chuyến" at bounding box center [307, 37] width 70 height 12
click at [319, 210] on div "17:00 - 29H-702.60" at bounding box center [307, 214] width 70 height 9
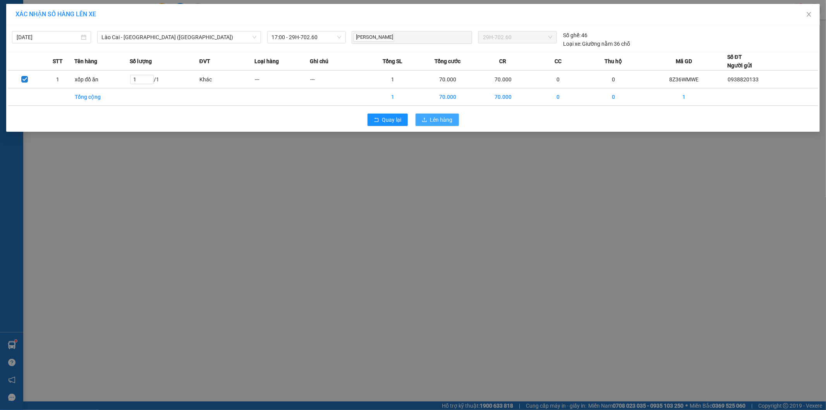
click at [432, 122] on span "Lên hàng" at bounding box center [441, 119] width 22 height 9
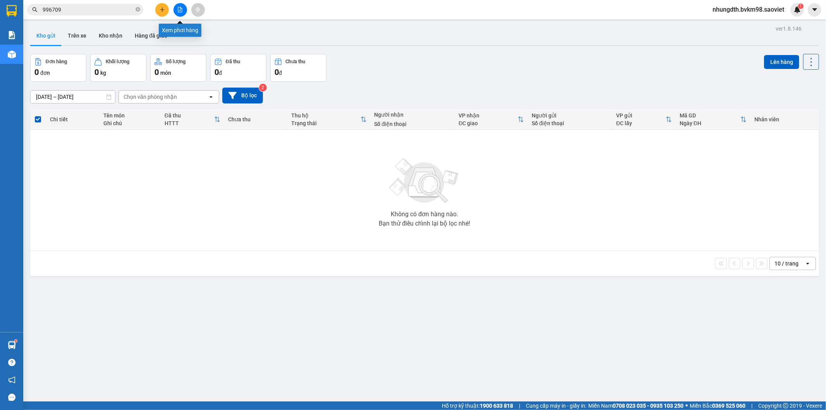
click at [180, 10] on icon "file-add" at bounding box center [180, 9] width 4 height 5
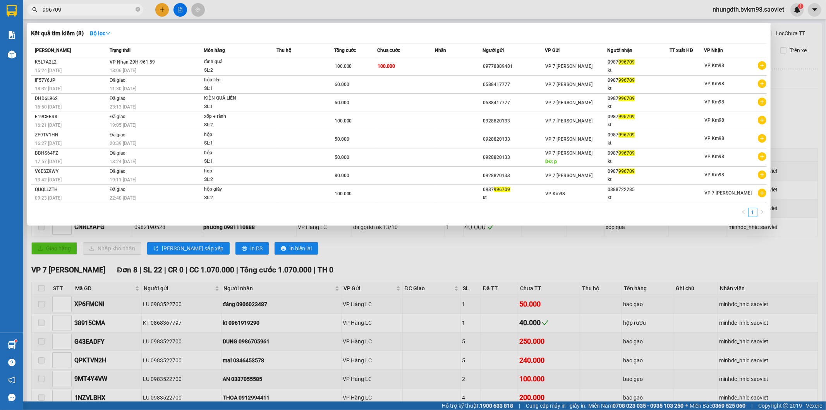
click at [107, 10] on input "996709" at bounding box center [88, 9] width 91 height 9
click at [416, 62] on td "100.000" at bounding box center [406, 66] width 58 height 18
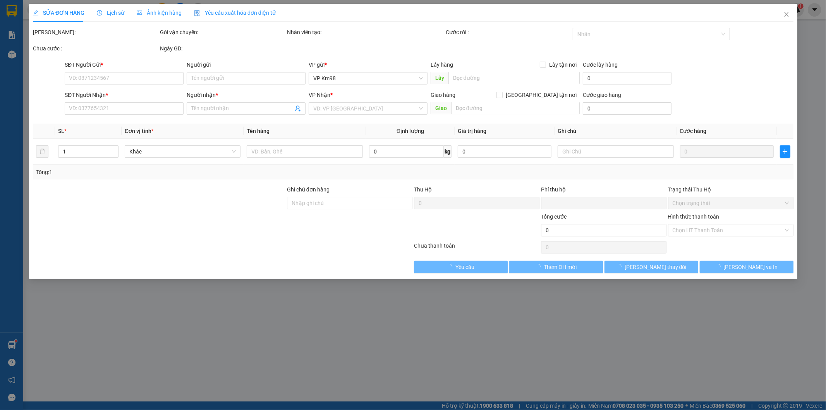
type input "09778889481"
type input "0987996709"
type input "kt"
type input "0"
type input "100.000"
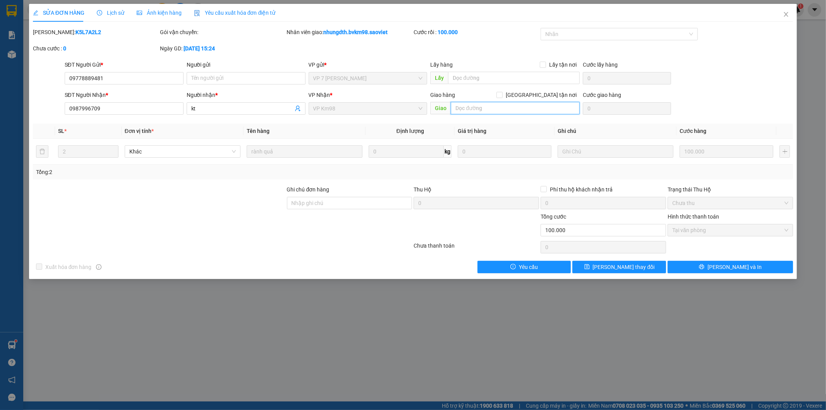
click at [519, 109] on input "text" at bounding box center [515, 108] width 129 height 12
type input "nhung"
click at [630, 270] on span "[PERSON_NAME] thay đổi" at bounding box center [624, 267] width 62 height 9
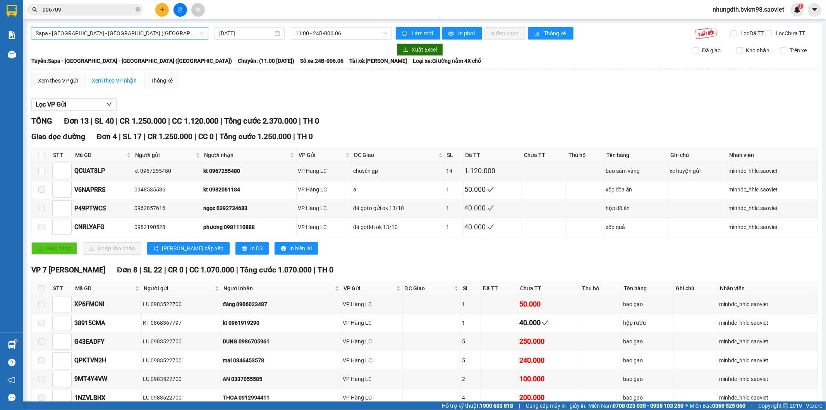
click at [141, 35] on span "Sapa - [GEOGRAPHIC_DATA] - [GEOGRAPHIC_DATA] ([GEOGRAPHIC_DATA])" at bounding box center [120, 33] width 168 height 12
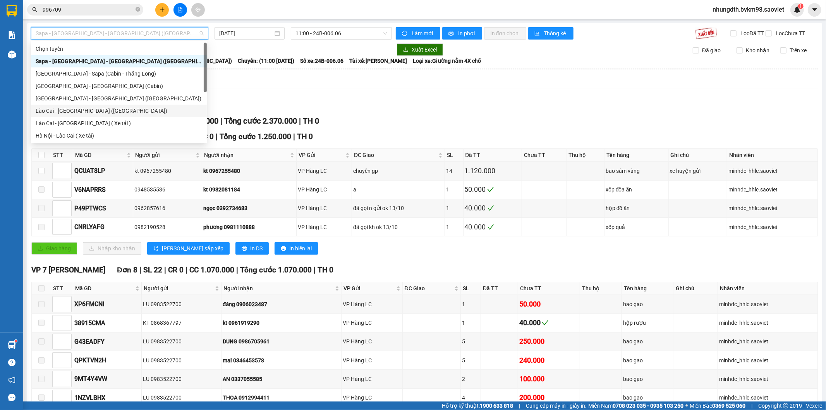
click at [91, 108] on div "Lào Cai - [GEOGRAPHIC_DATA] ([GEOGRAPHIC_DATA])" at bounding box center [119, 110] width 167 height 9
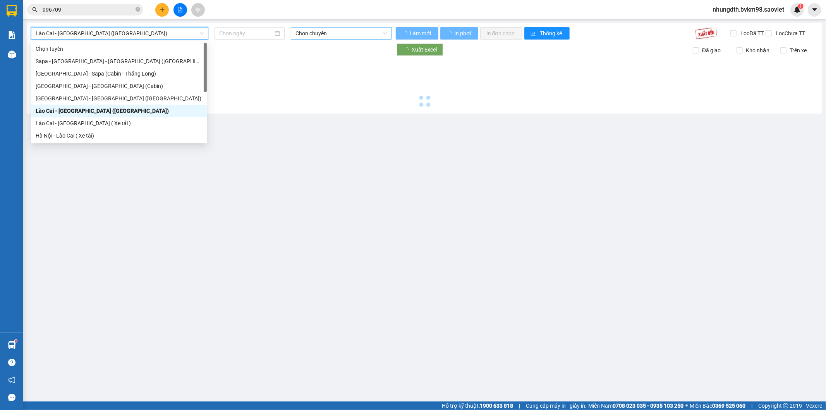
type input "[DATE]"
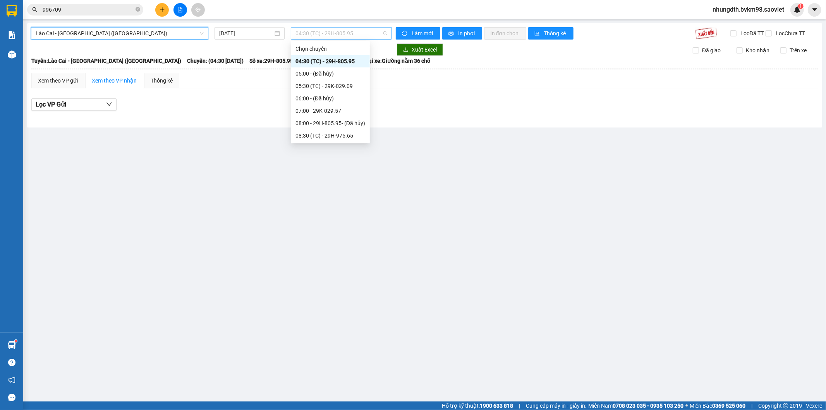
click at [330, 29] on span "04:30 (TC) - 29H-805.95" at bounding box center [340, 33] width 91 height 12
click at [347, 204] on div "17:00 - 29H-702.60" at bounding box center [330, 210] width 79 height 12
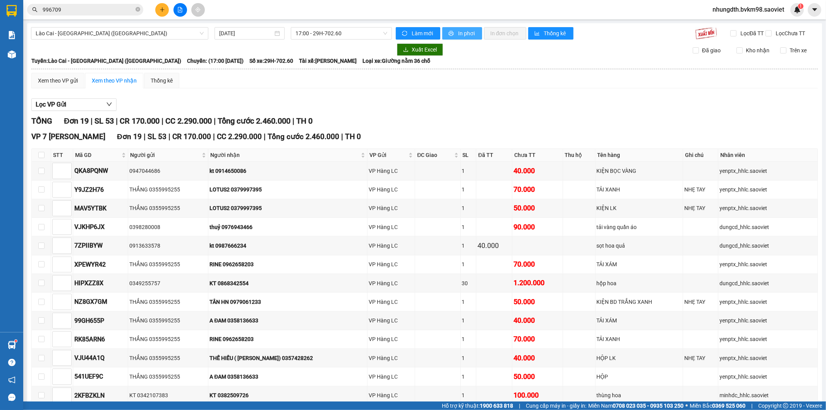
click at [464, 34] on span "In phơi" at bounding box center [467, 33] width 18 height 9
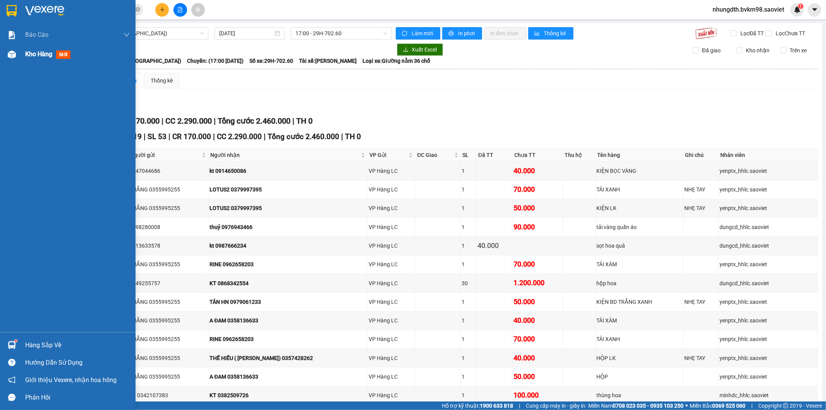
click at [28, 58] on span "Kho hàng" at bounding box center [38, 53] width 27 height 7
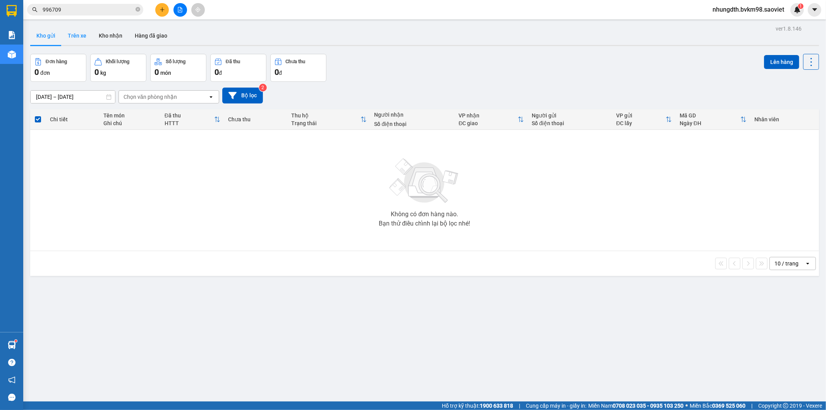
click at [88, 33] on button "Trên xe" at bounding box center [77, 35] width 31 height 19
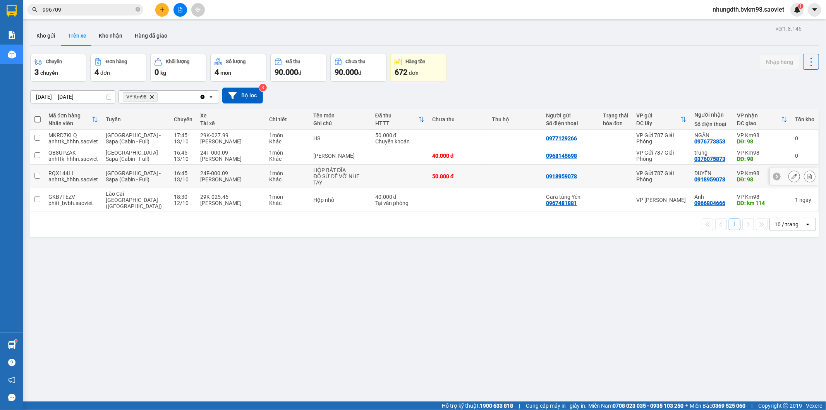
click at [488, 176] on td at bounding box center [515, 177] width 54 height 24
checkbox input "true"
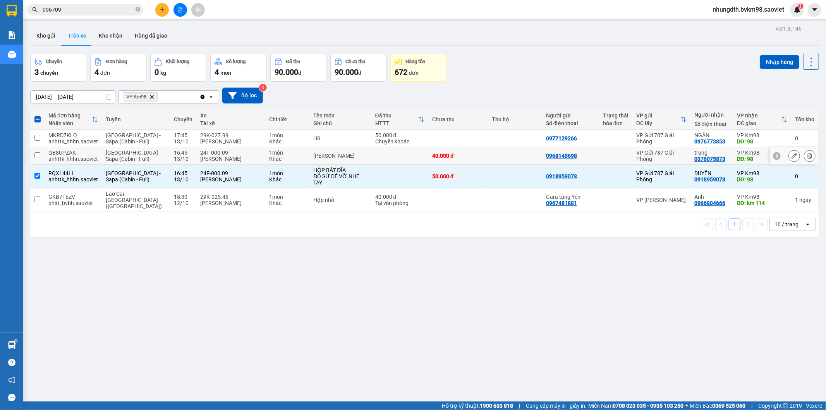
click at [383, 154] on td at bounding box center [399, 155] width 57 height 17
checkbox input "true"
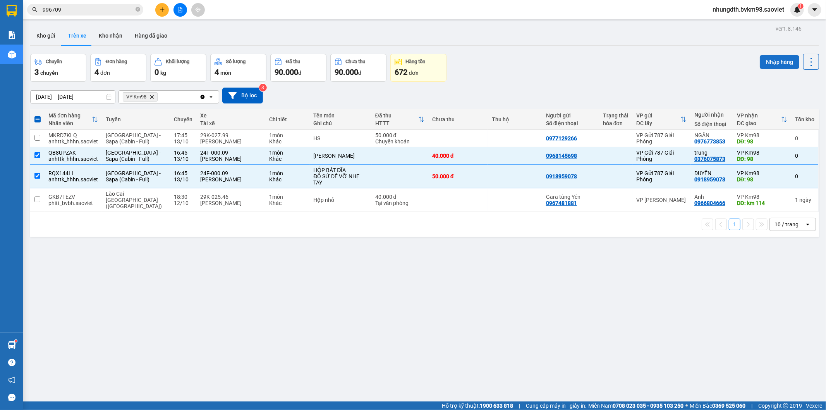
click at [778, 61] on button "Nhập hàng" at bounding box center [780, 62] width 40 height 14
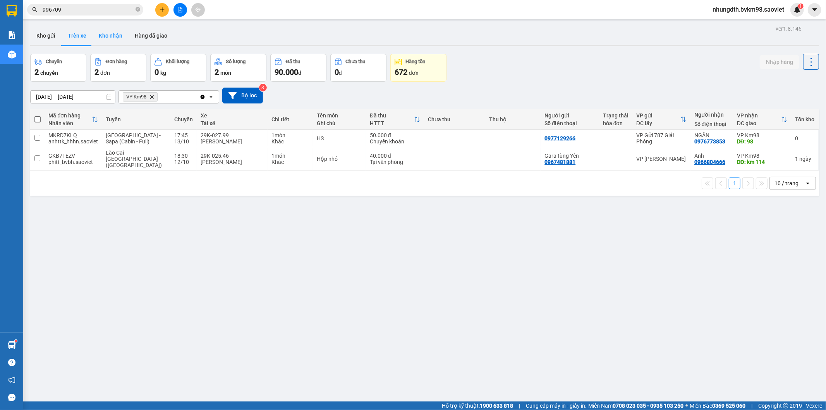
click at [118, 34] on button "Kho nhận" at bounding box center [111, 35] width 36 height 19
type input "[DATE] – [DATE]"
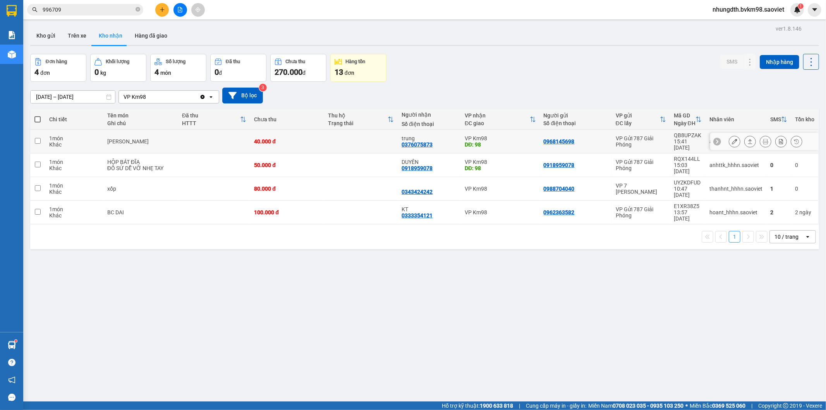
click at [89, 137] on div "1 món" at bounding box center [74, 138] width 50 height 6
checkbox input "true"
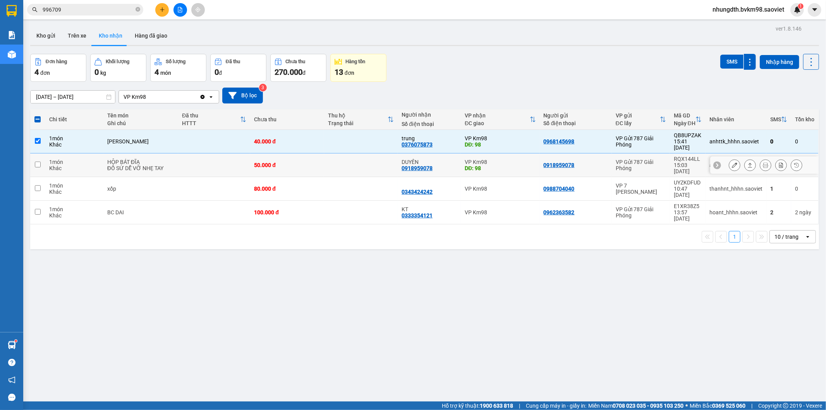
click at [84, 165] on div "Khác" at bounding box center [74, 168] width 50 height 6
checkbox input "true"
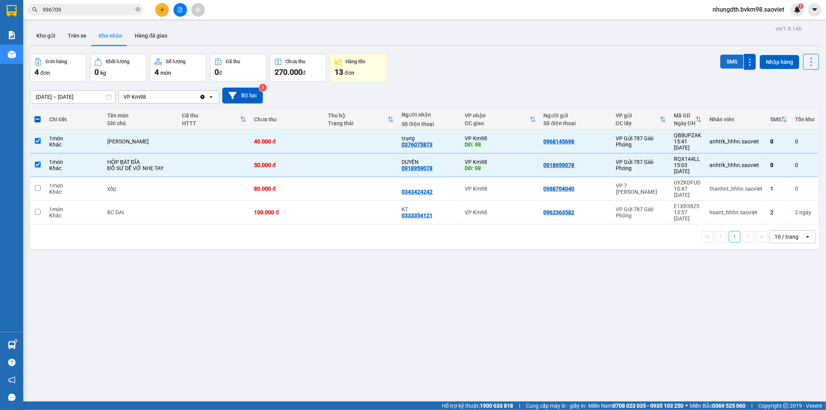
click at [728, 62] on button "SMS" at bounding box center [731, 62] width 23 height 14
click at [78, 39] on button "Trên xe" at bounding box center [77, 35] width 31 height 19
type input "[DATE] – [DATE]"
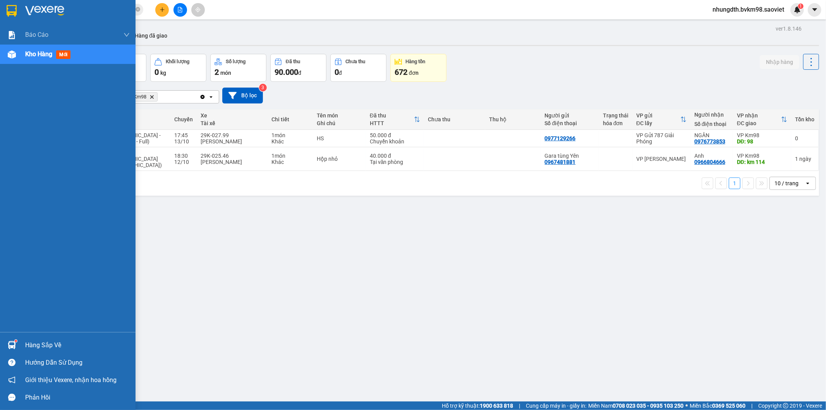
click at [46, 52] on span "Kho hàng" at bounding box center [38, 53] width 27 height 7
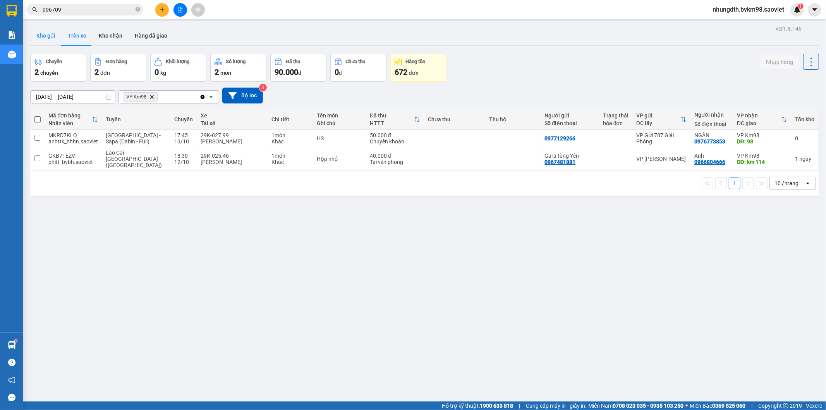
click at [48, 37] on button "Kho gửi" at bounding box center [45, 35] width 31 height 19
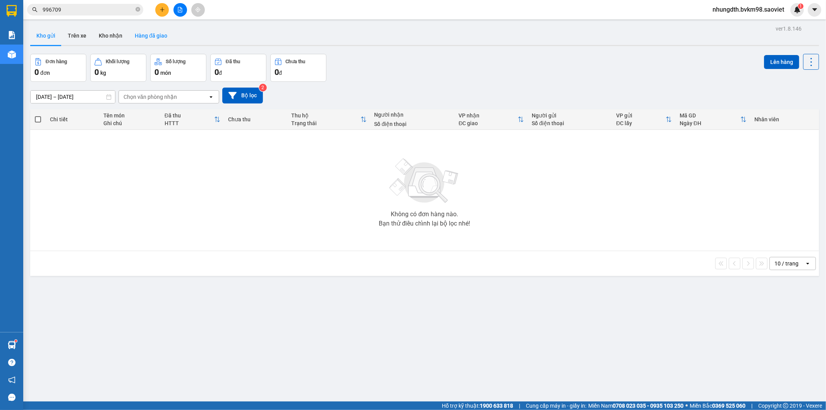
click at [145, 40] on button "Hàng đã giao" at bounding box center [151, 35] width 45 height 19
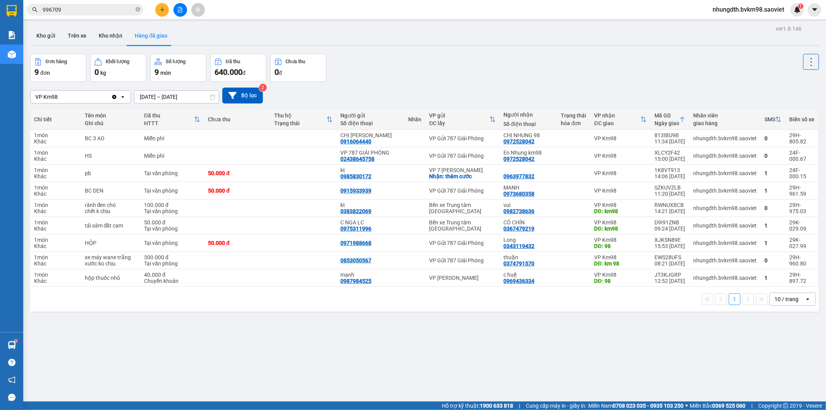
drag, startPoint x: 49, startPoint y: 33, endPoint x: 113, endPoint y: 80, distance: 79.6
click at [48, 34] on button "Kho gửi" at bounding box center [45, 35] width 31 height 19
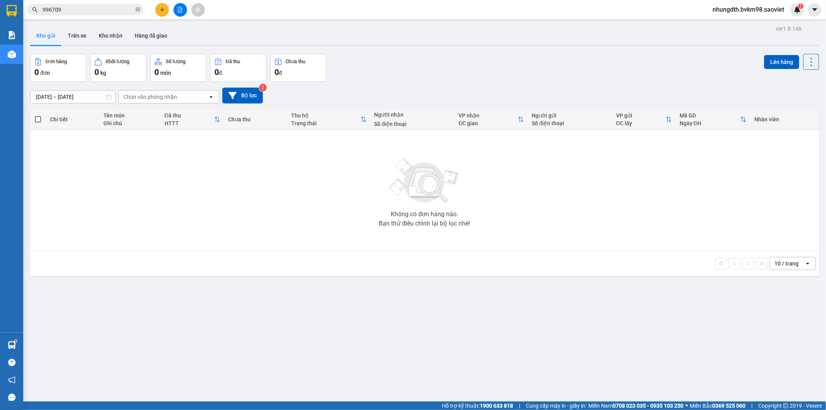
click at [30, 26] on button "Kho gửi" at bounding box center [45, 35] width 31 height 19
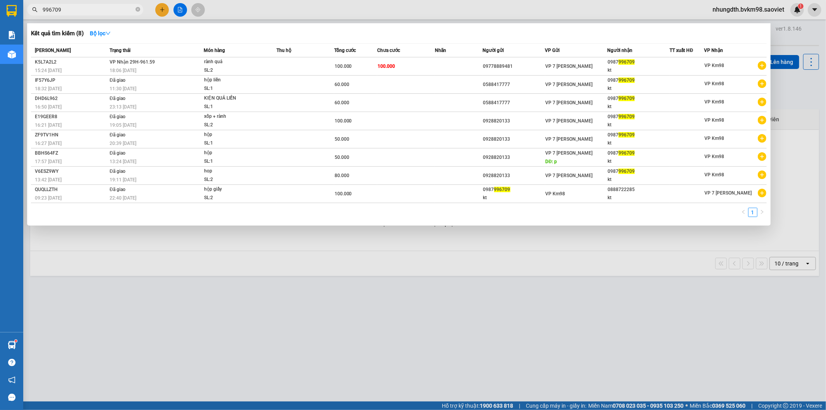
click at [80, 9] on input "996709" at bounding box center [88, 9] width 91 height 9
click at [83, 10] on input "996709" at bounding box center [88, 9] width 91 height 9
type input "9"
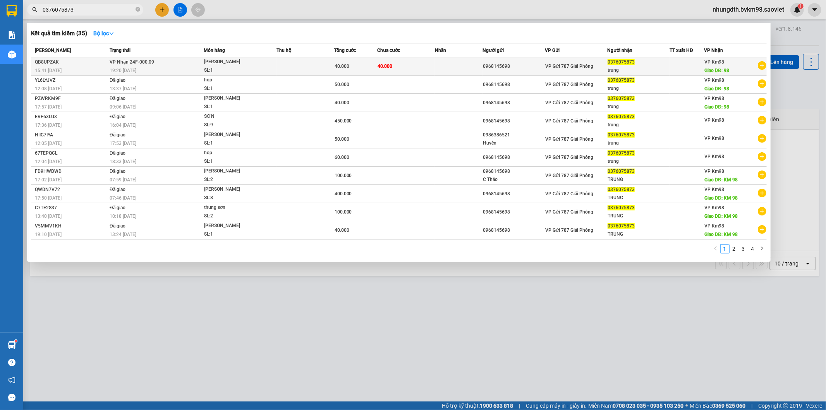
type input "0376075873"
click at [348, 65] on span "40.000" at bounding box center [342, 66] width 15 height 5
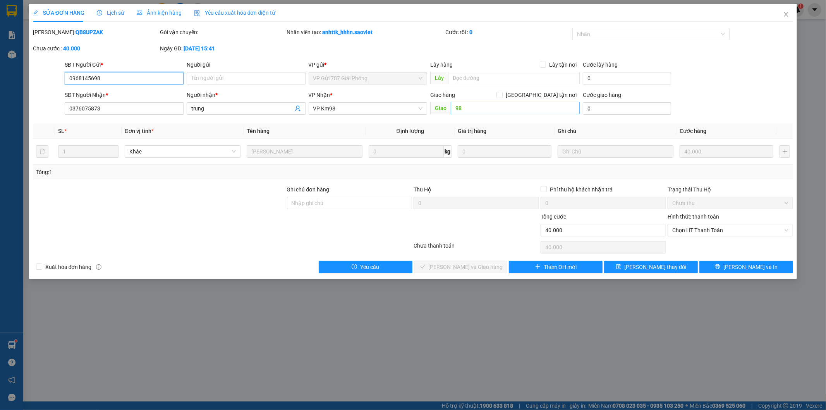
type input "0968145698"
type input "0376075873"
type input "trung"
type input "98"
type input "0"
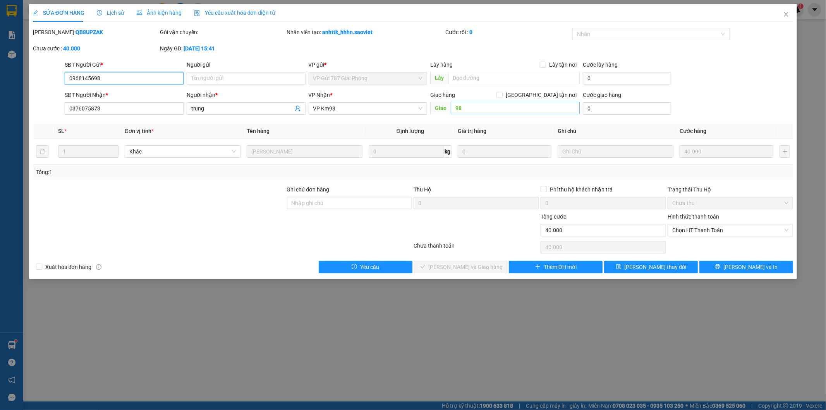
type input "40.000"
click at [750, 229] on span "Chọn HT Thanh Toán" at bounding box center [730, 230] width 116 height 12
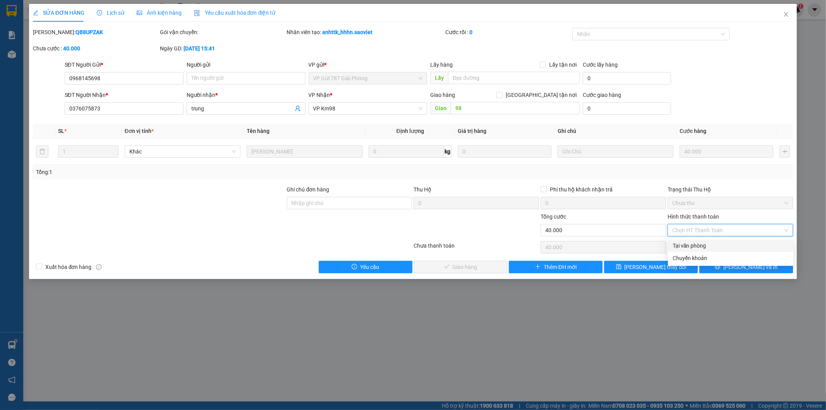
click at [721, 245] on div "Tại văn phòng" at bounding box center [731, 245] width 116 height 9
type input "0"
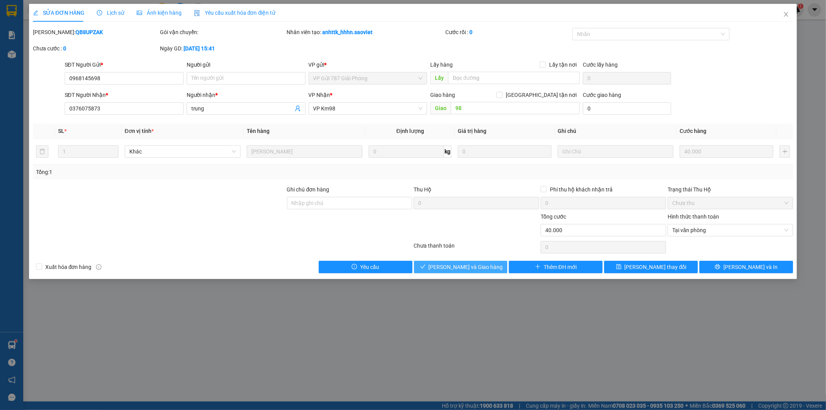
click at [467, 265] on span "[PERSON_NAME] và Giao hàng" at bounding box center [466, 267] width 74 height 9
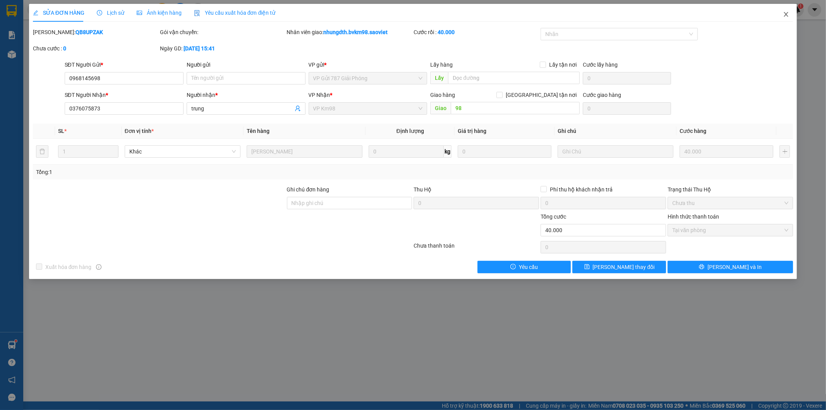
click at [786, 14] on icon "close" at bounding box center [786, 14] width 4 height 5
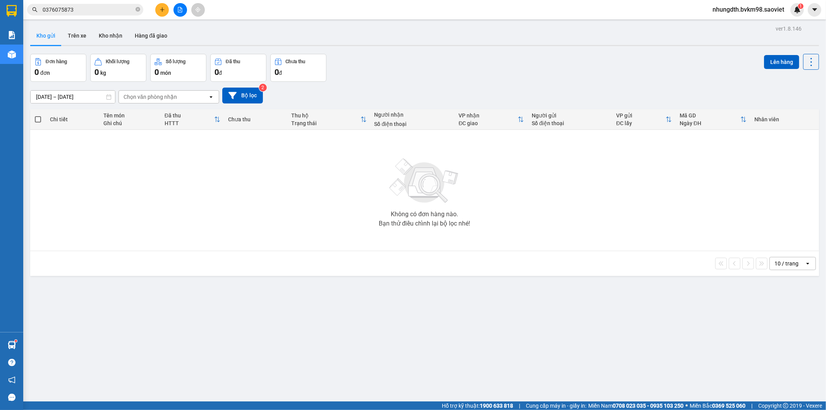
drag, startPoint x: 74, startPoint y: 33, endPoint x: 51, endPoint y: 40, distance: 24.4
click at [75, 33] on button "Trên xe" at bounding box center [77, 35] width 31 height 19
